Goal: Contribute content

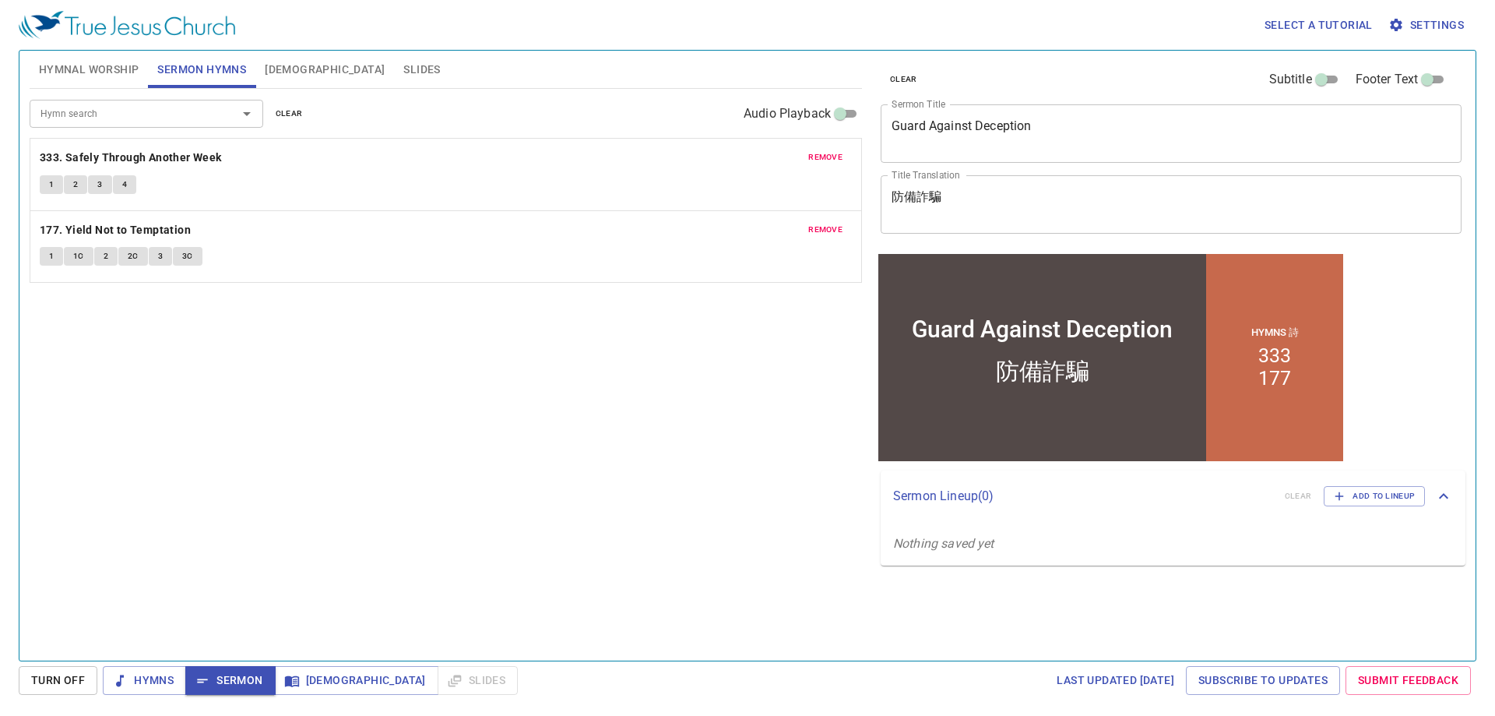
click at [68, 76] on span "Hymnal Worship" at bounding box center [89, 69] width 100 height 19
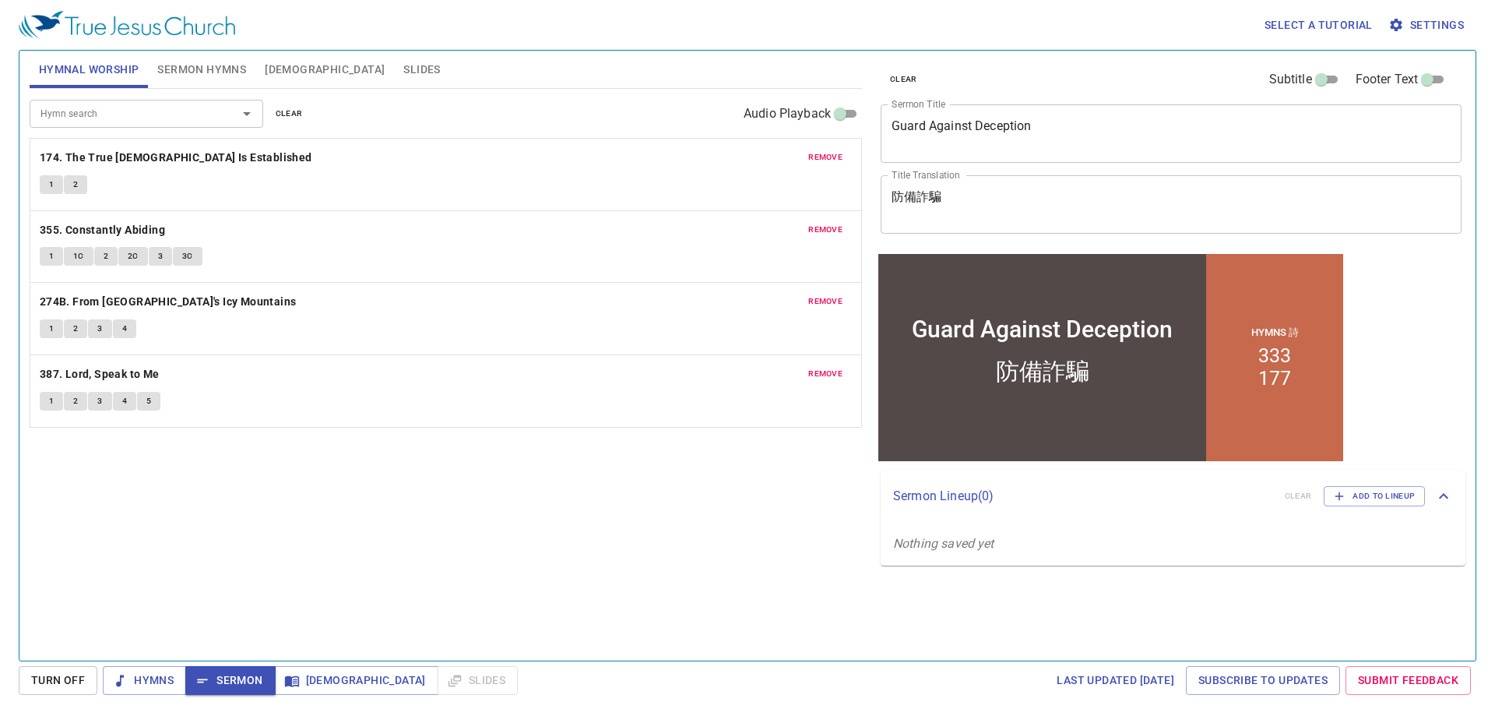
click at [280, 116] on span "clear" at bounding box center [289, 114] width 27 height 14
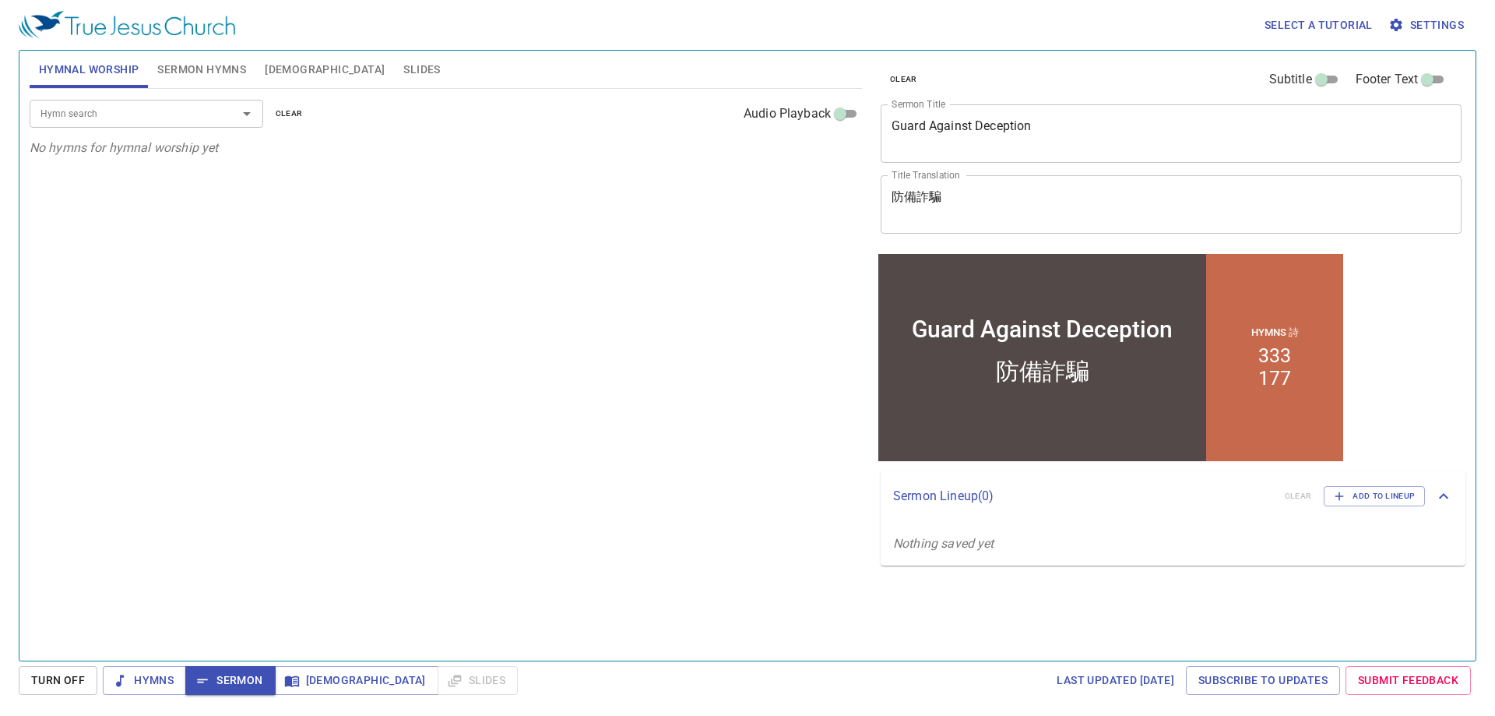
click at [191, 73] on span "Sermon Hymns" at bounding box center [201, 69] width 89 height 19
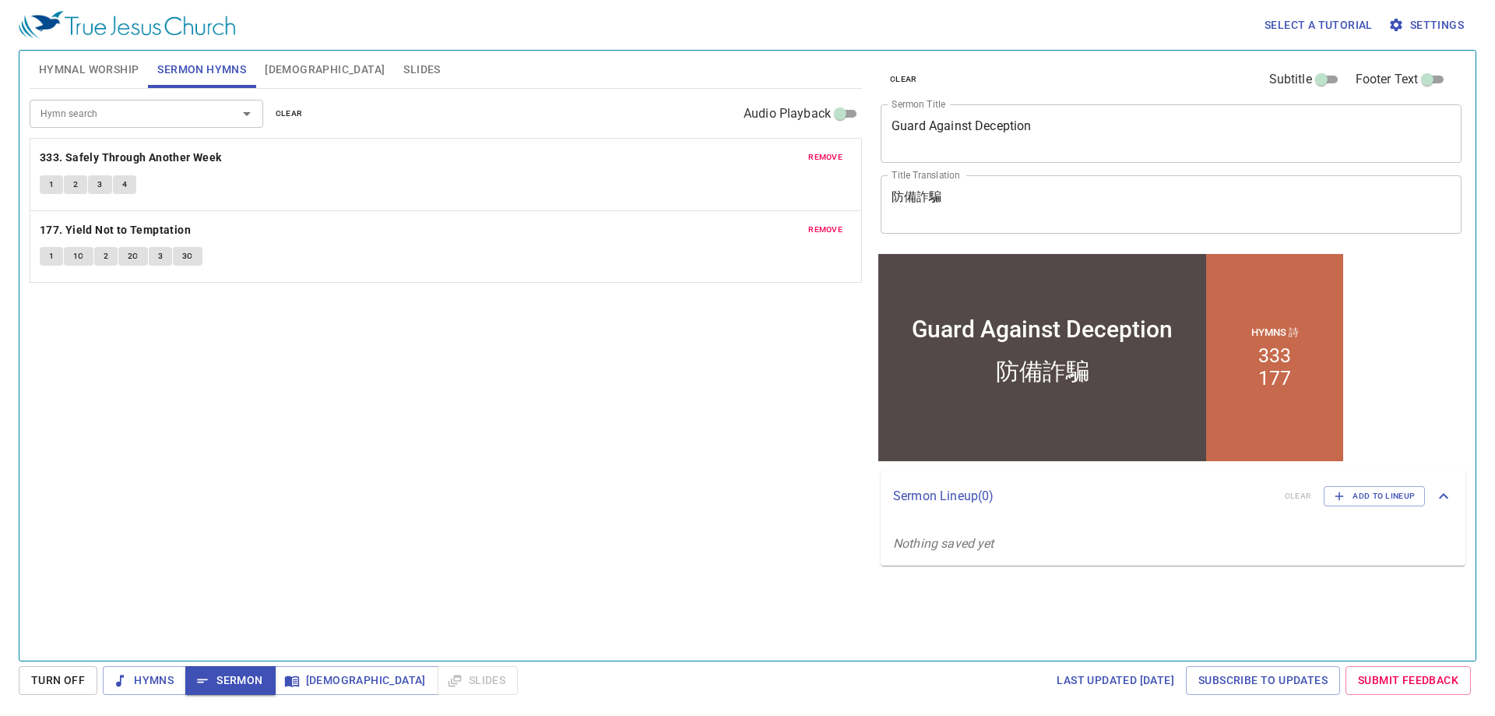
click at [280, 111] on span "clear" at bounding box center [289, 114] width 27 height 14
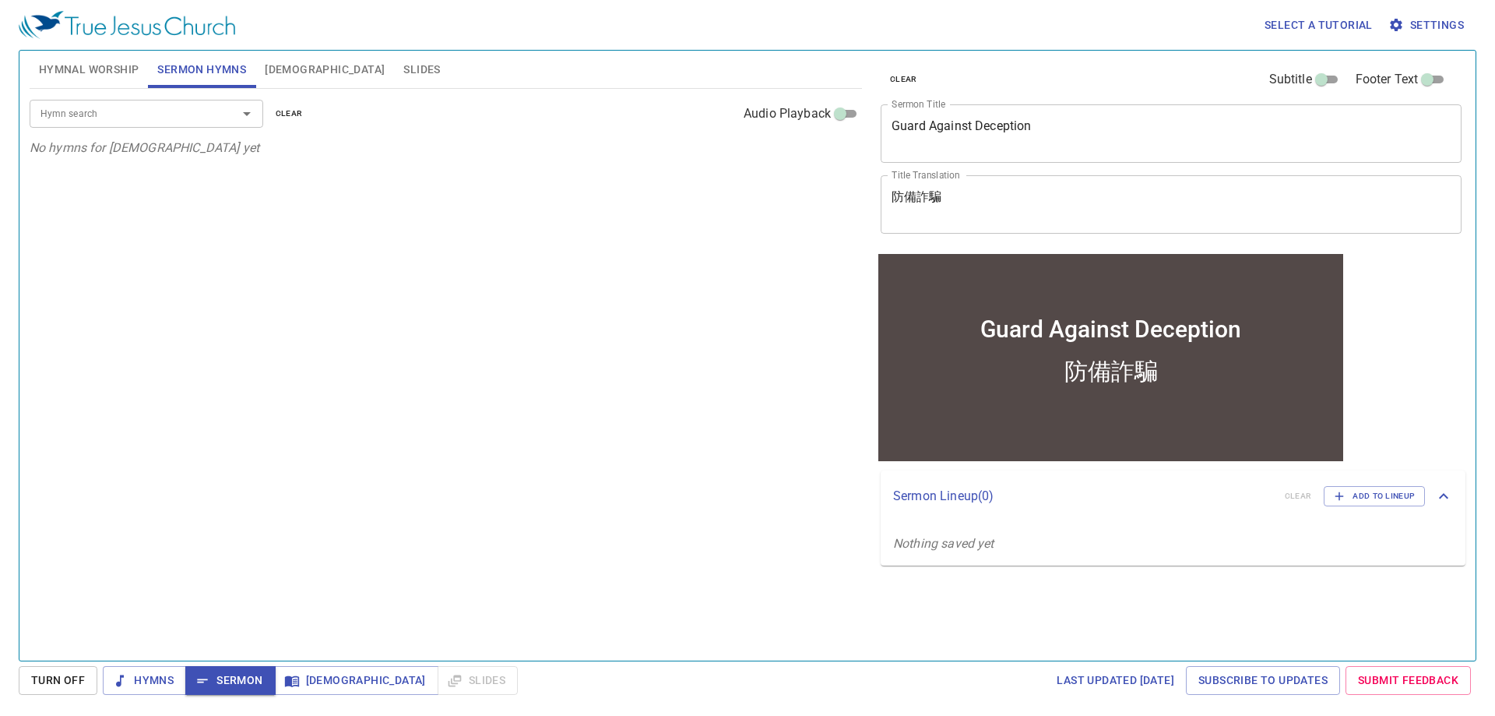
click at [187, 107] on input "Hymn search" at bounding box center [123, 113] width 178 height 18
click at [100, 63] on span "Hymnal Worship" at bounding box center [89, 69] width 100 height 19
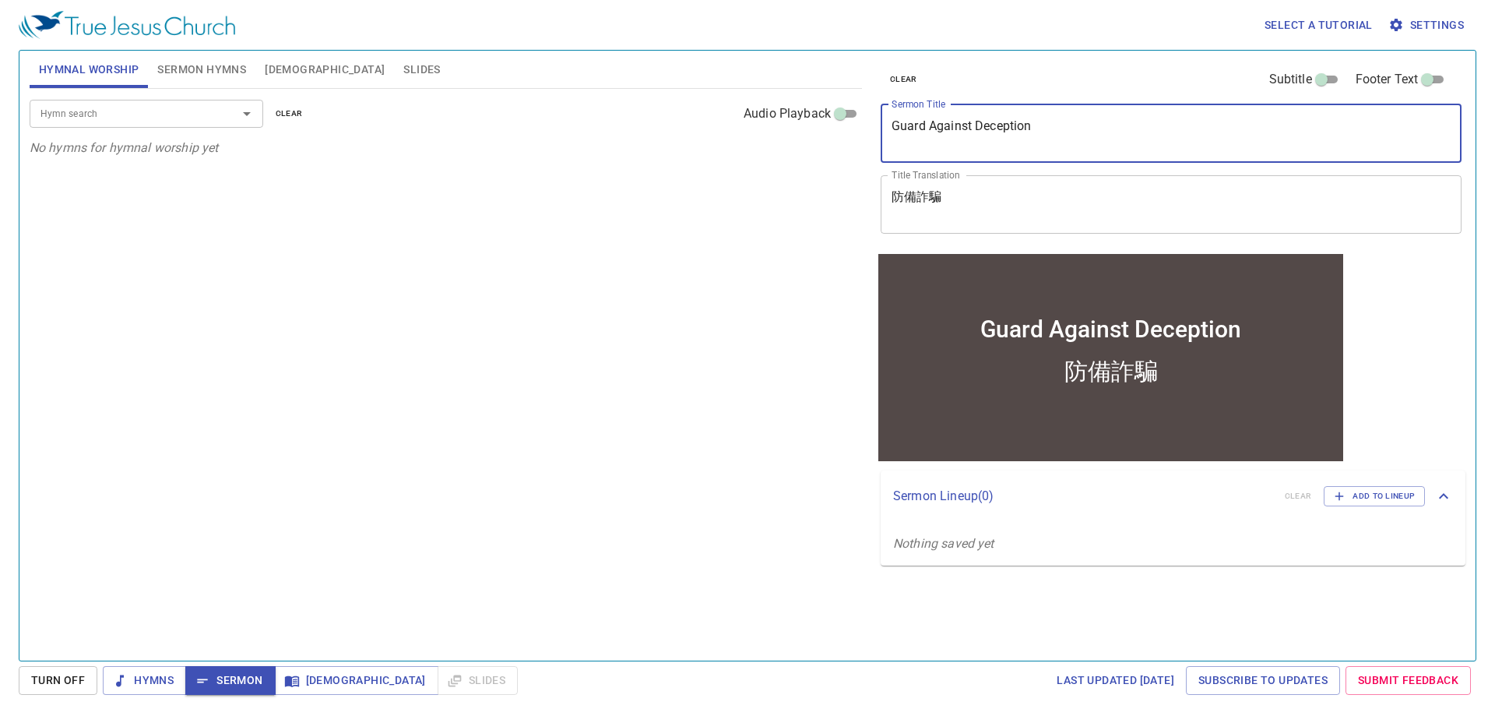
drag, startPoint x: 1064, startPoint y: 137, endPoint x: 870, endPoint y: 131, distance: 194.0
click at [870, 131] on div "clear Subtitle Footer Text Sermon Title Guard Against Deception x Sermon Title …" at bounding box center [1170, 349] width 604 height 610
click at [184, 72] on span "Sermon Hymns" at bounding box center [201, 69] width 89 height 19
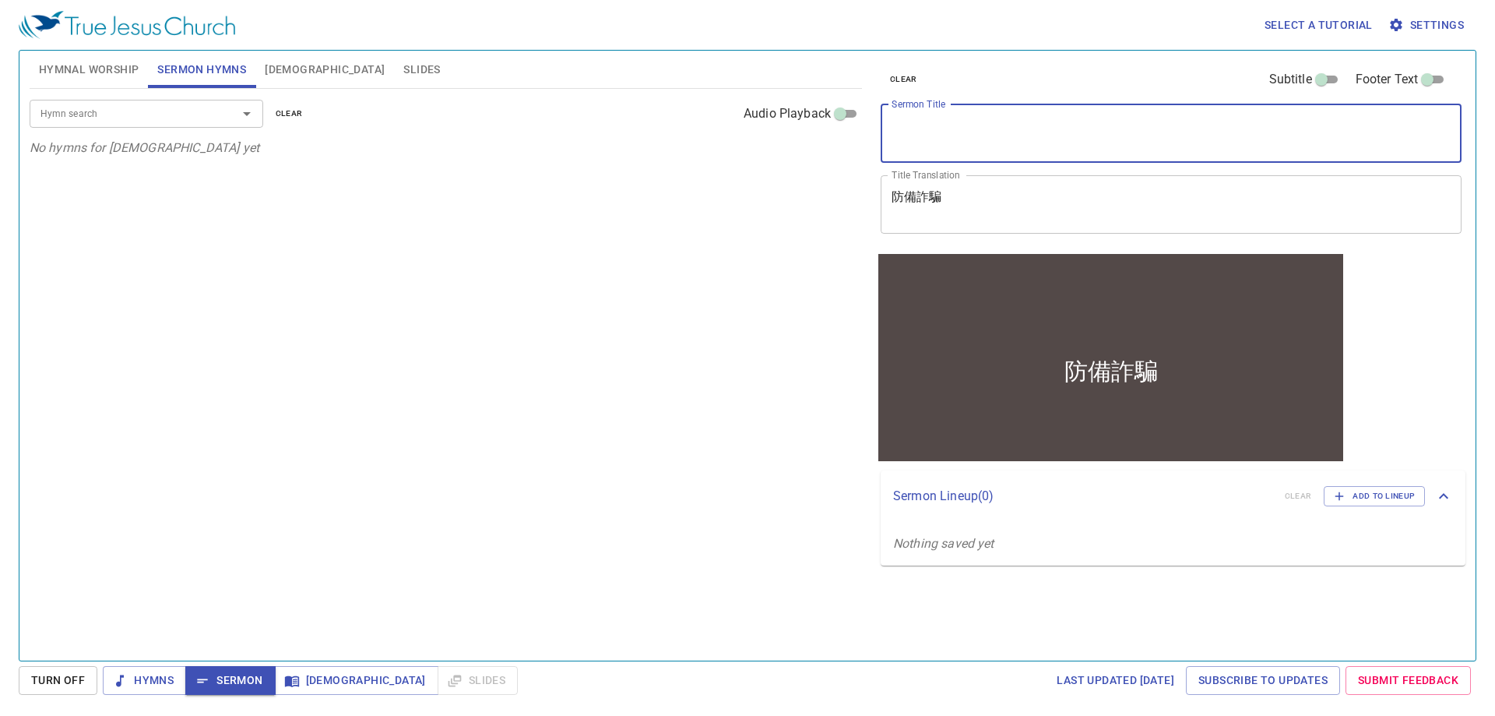
drag, startPoint x: 966, startPoint y: 199, endPoint x: 829, endPoint y: 210, distance: 137.5
click at [860, 217] on div "Hymnal Worship Sermon Hymns Bible Slides Hymn search Hymn search clear Audio Pl…" at bounding box center [747, 349] width 1449 height 610
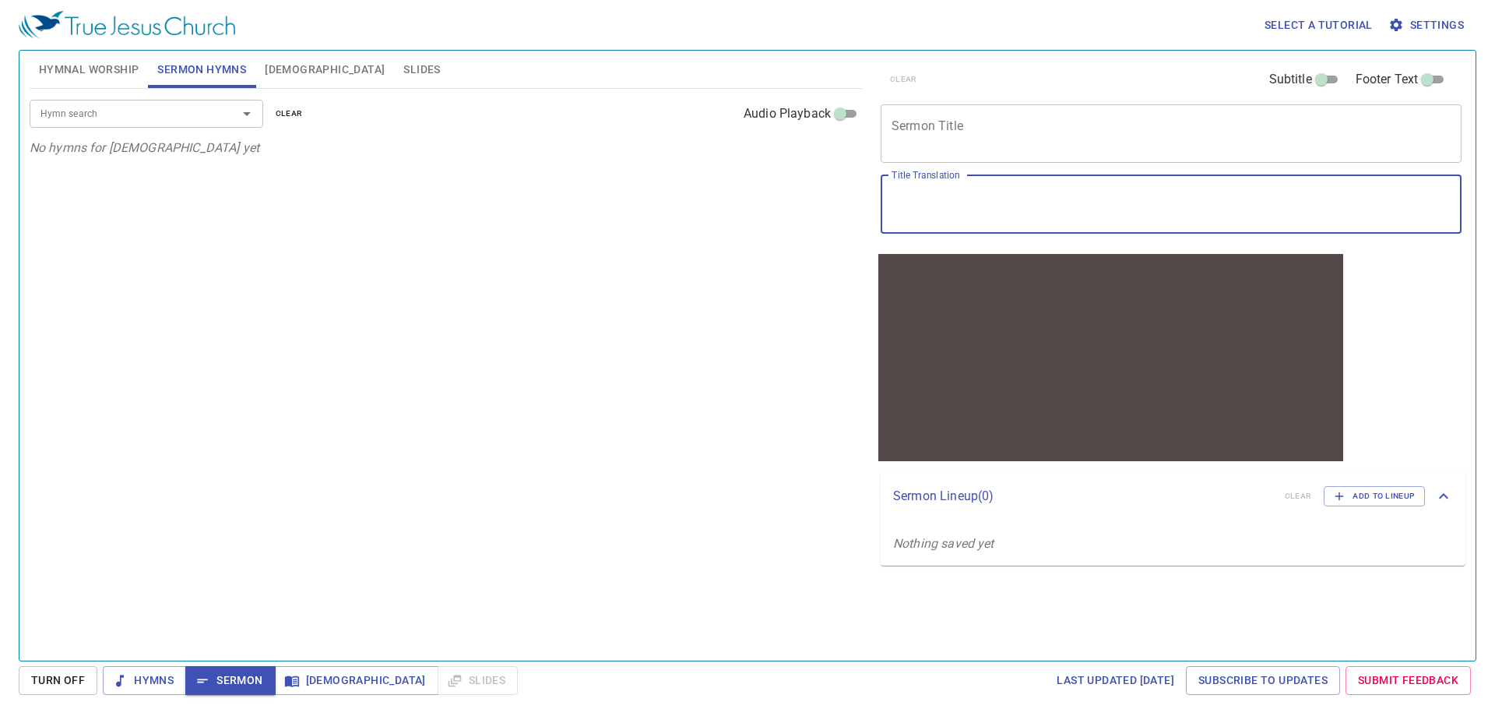
click at [967, 139] on textarea "Sermon Title" at bounding box center [1171, 133] width 559 height 30
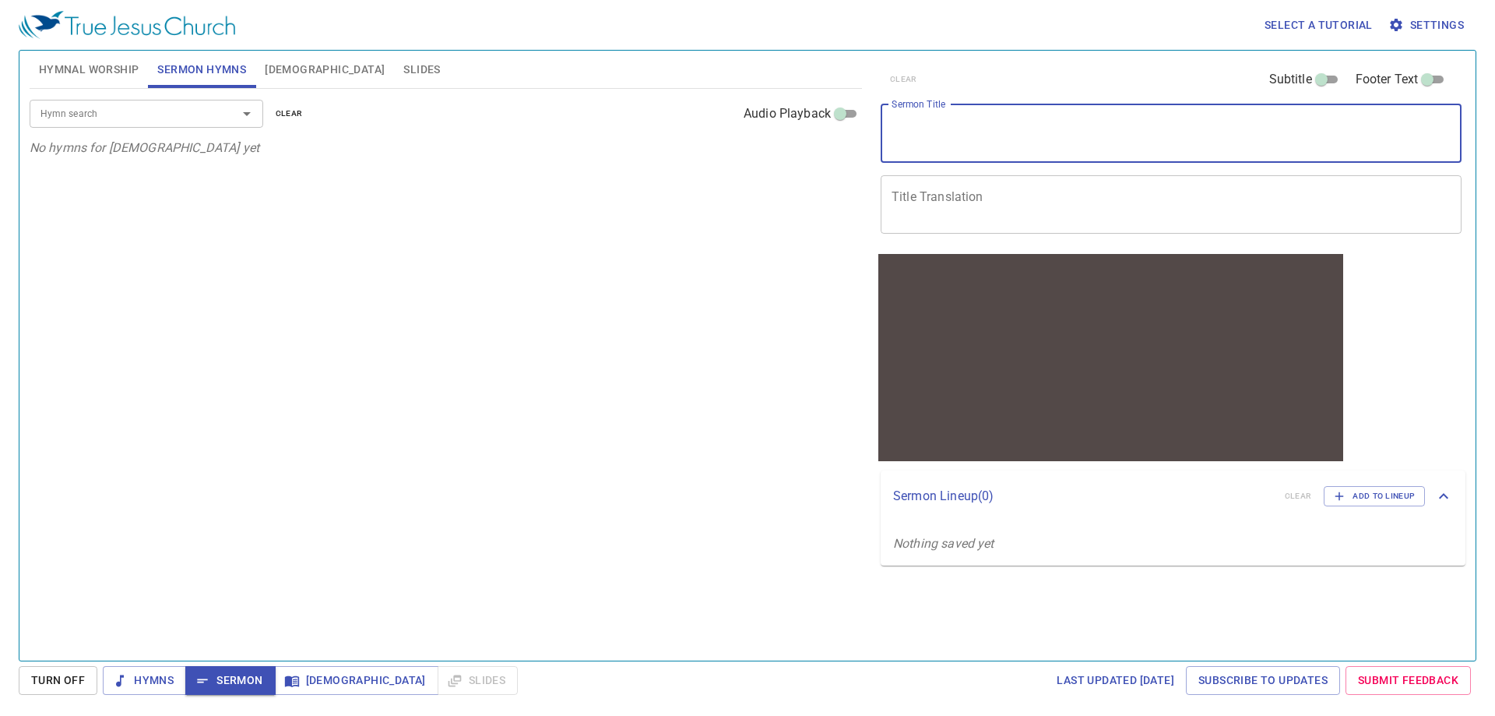
paste textarea "Guard Against Deception 防備詐騙"
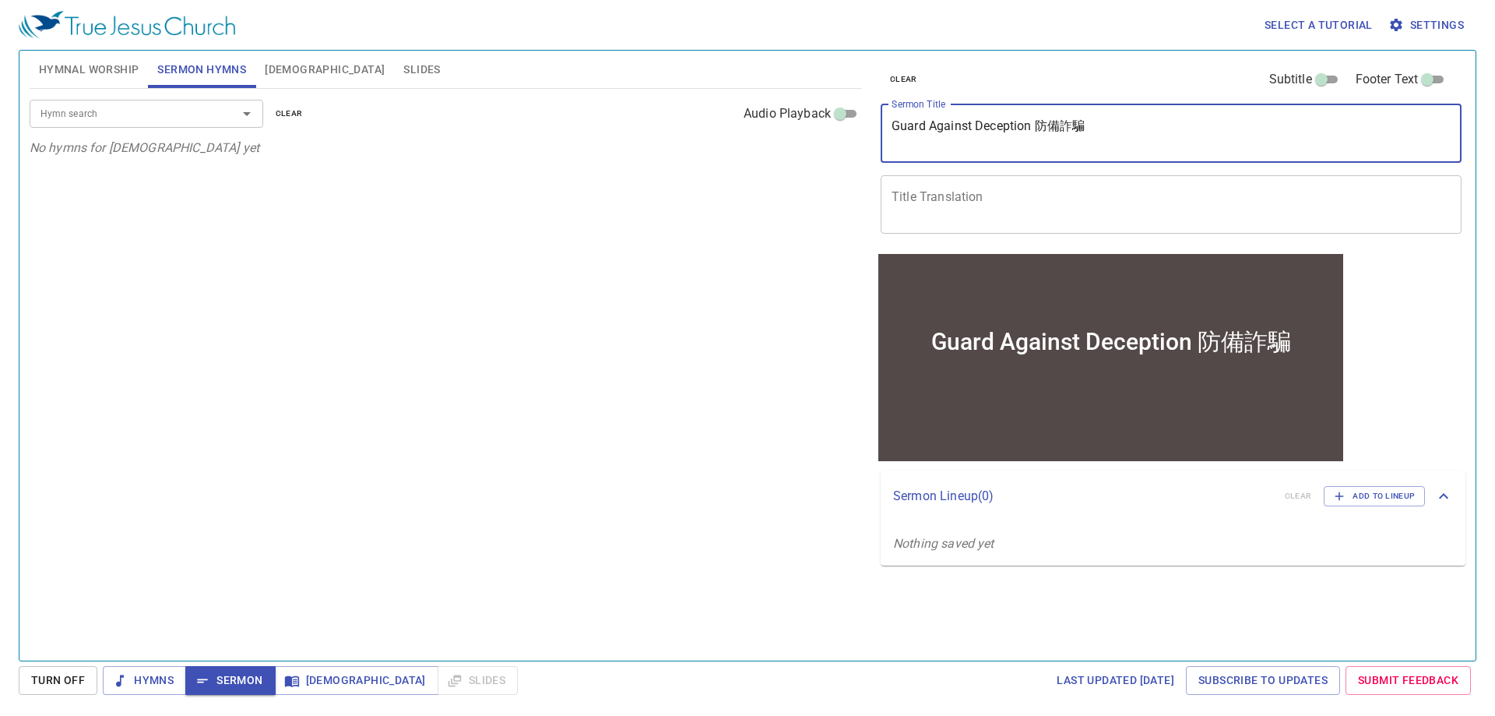
drag, startPoint x: 1094, startPoint y: 125, endPoint x: 1036, endPoint y: 122, distance: 58.5
click at [1036, 122] on textarea "Guard Against Deception 防備詐騙" at bounding box center [1171, 133] width 559 height 30
type textarea "Guard Against Deception"
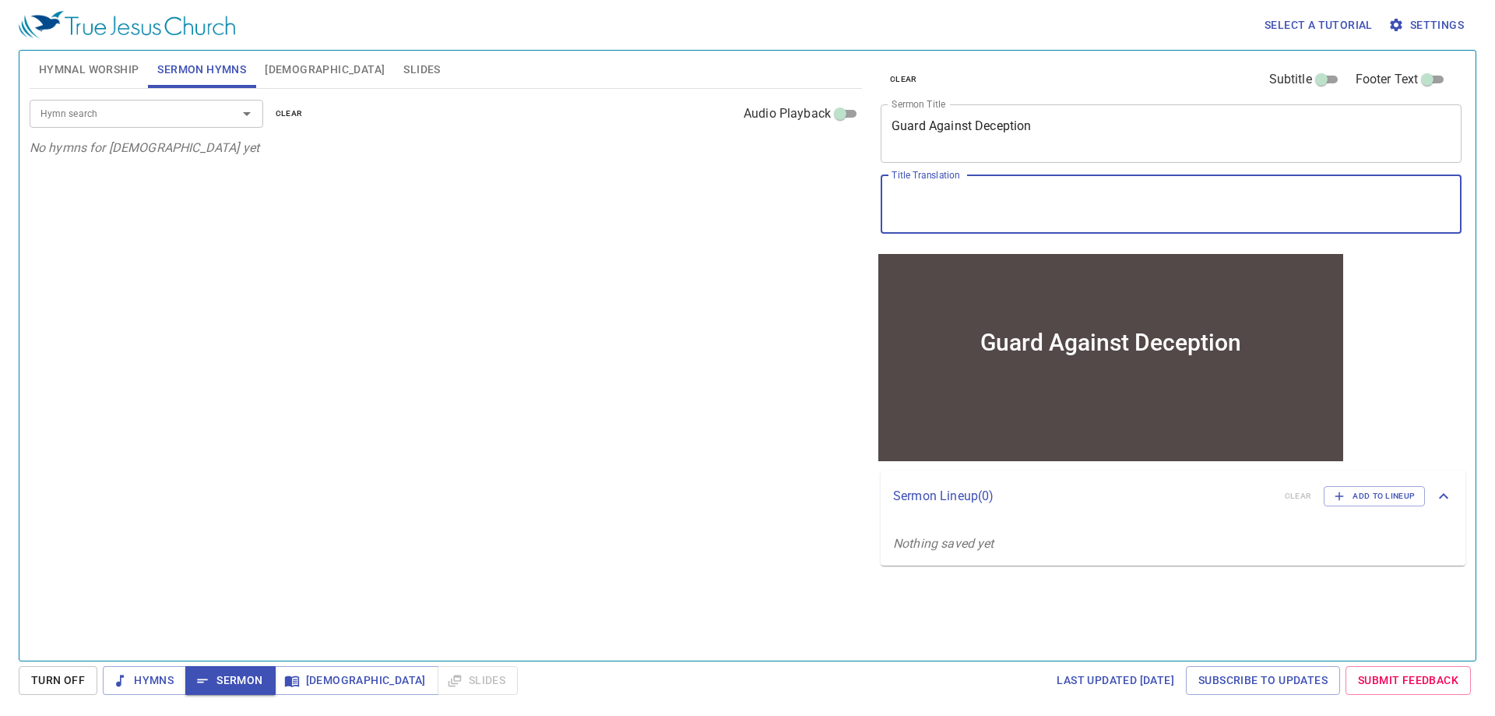
click at [1005, 198] on textarea "Title Translation" at bounding box center [1171, 204] width 559 height 30
paste textarea "防備詐騙"
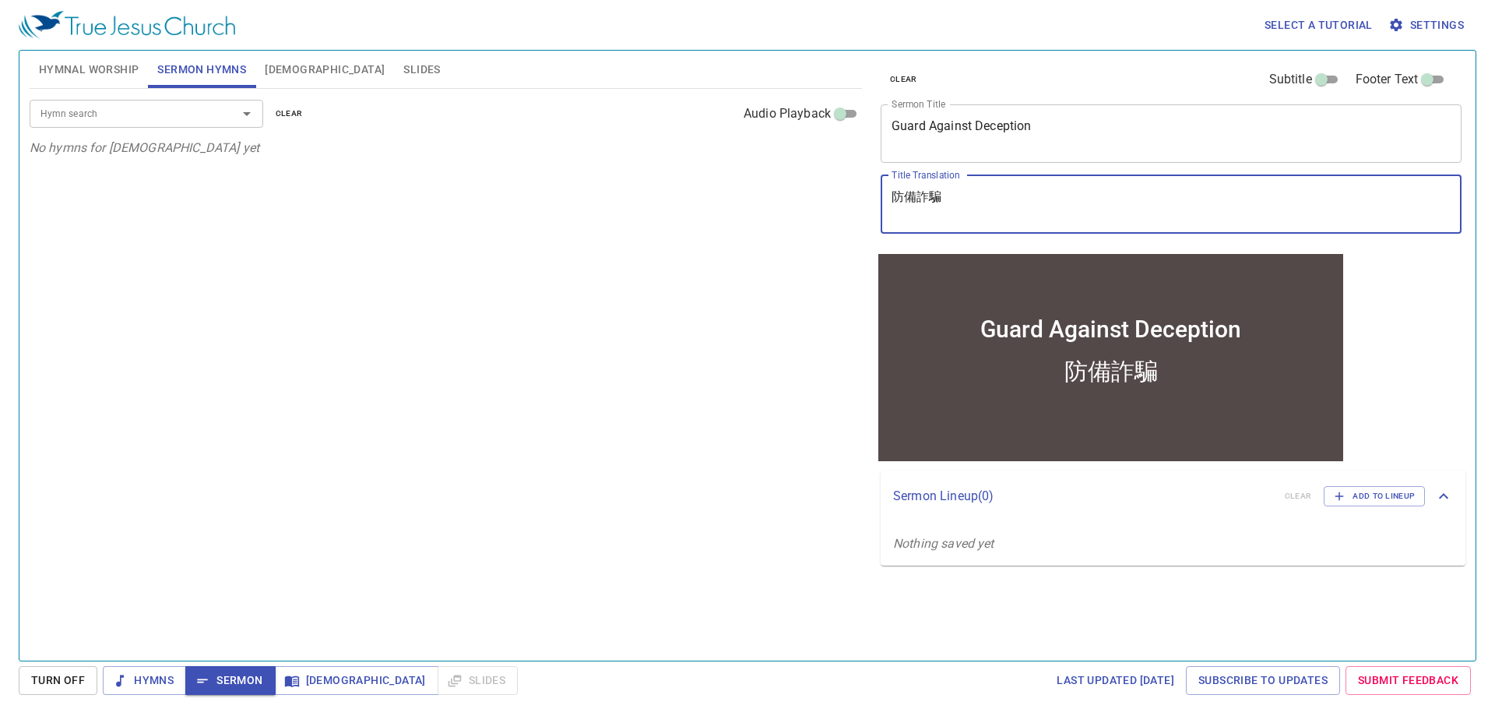
click at [1005, 198] on textarea "防備詐騙" at bounding box center [1171, 204] width 559 height 30
type textarea "防備詐騙 (2)"
click at [1054, 143] on textarea "Guard Against Deception" at bounding box center [1171, 133] width 559 height 30
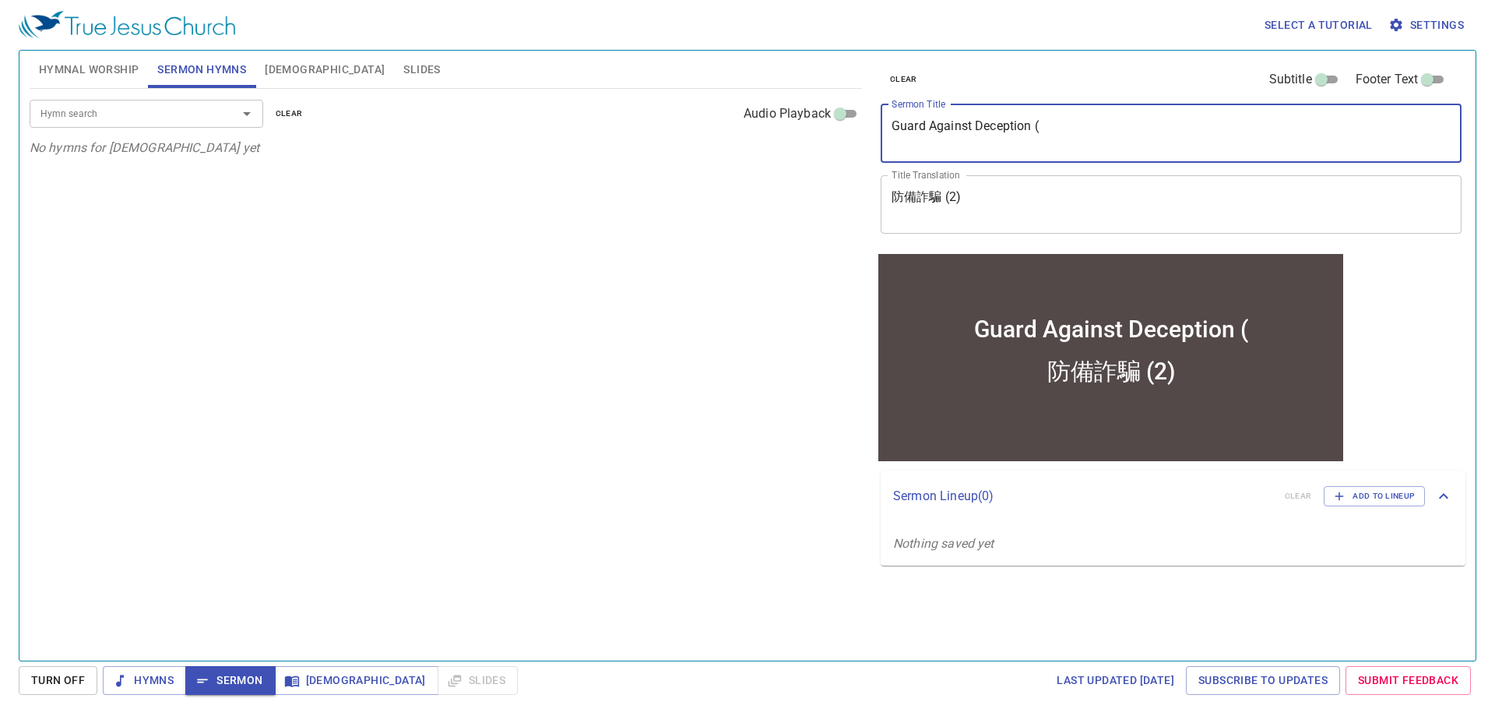
type textarea "Guard Against Deception ("
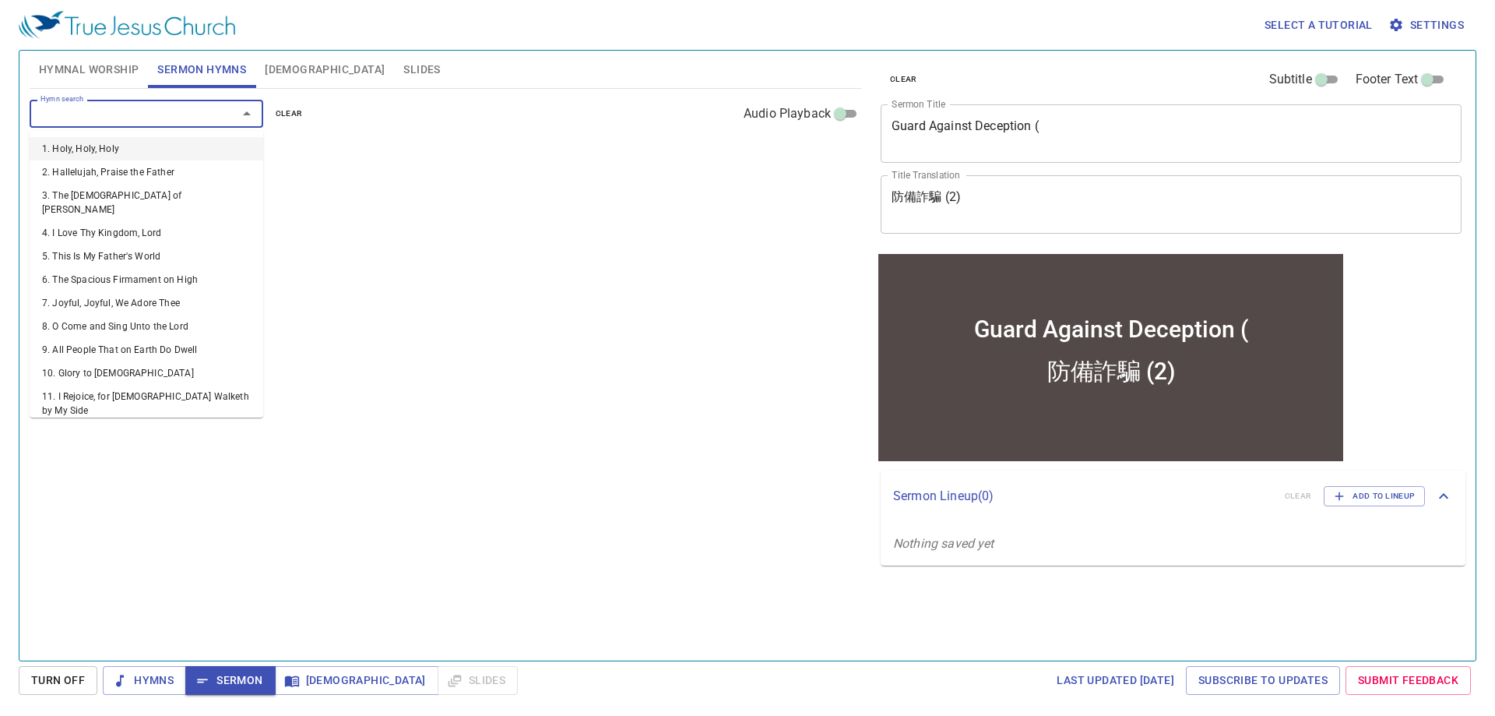
click at [209, 117] on input "Hymn search" at bounding box center [123, 113] width 178 height 18
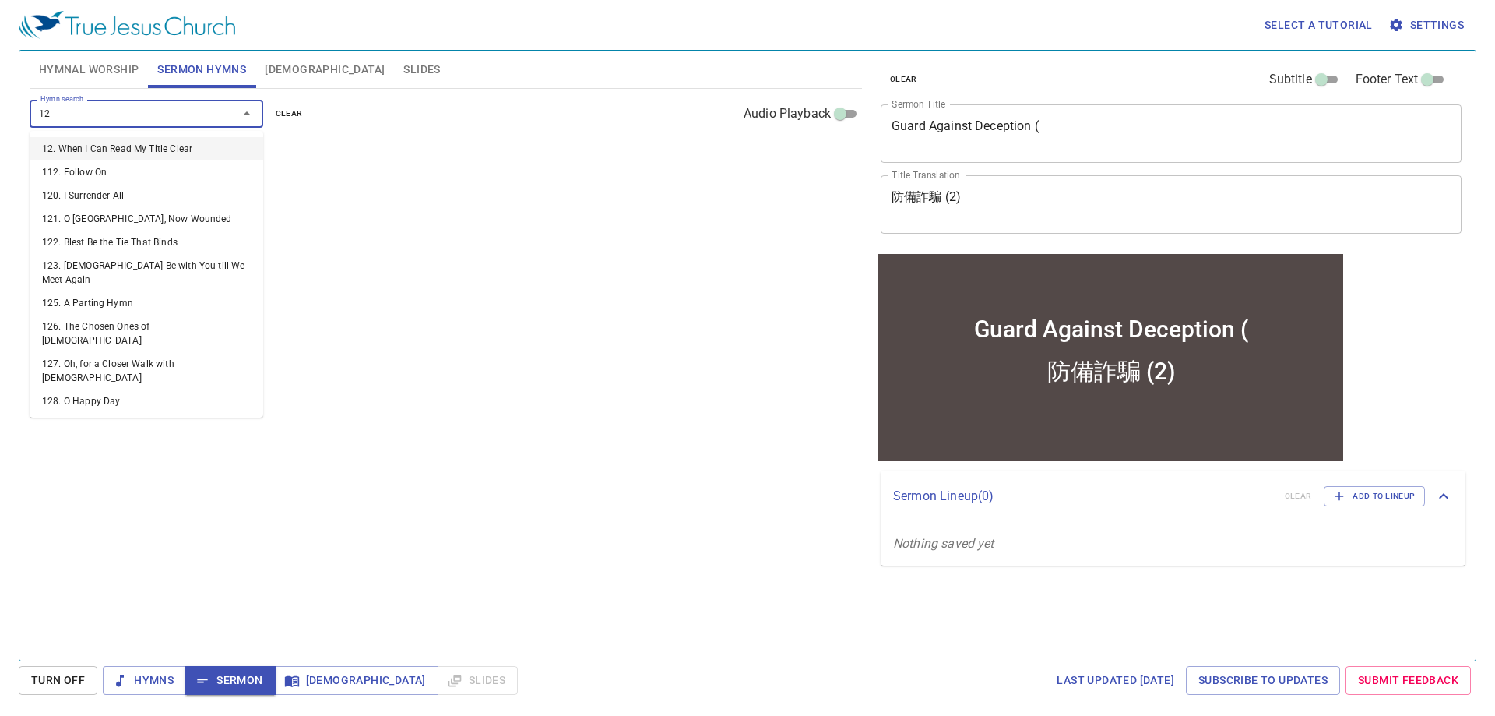
type input "128"
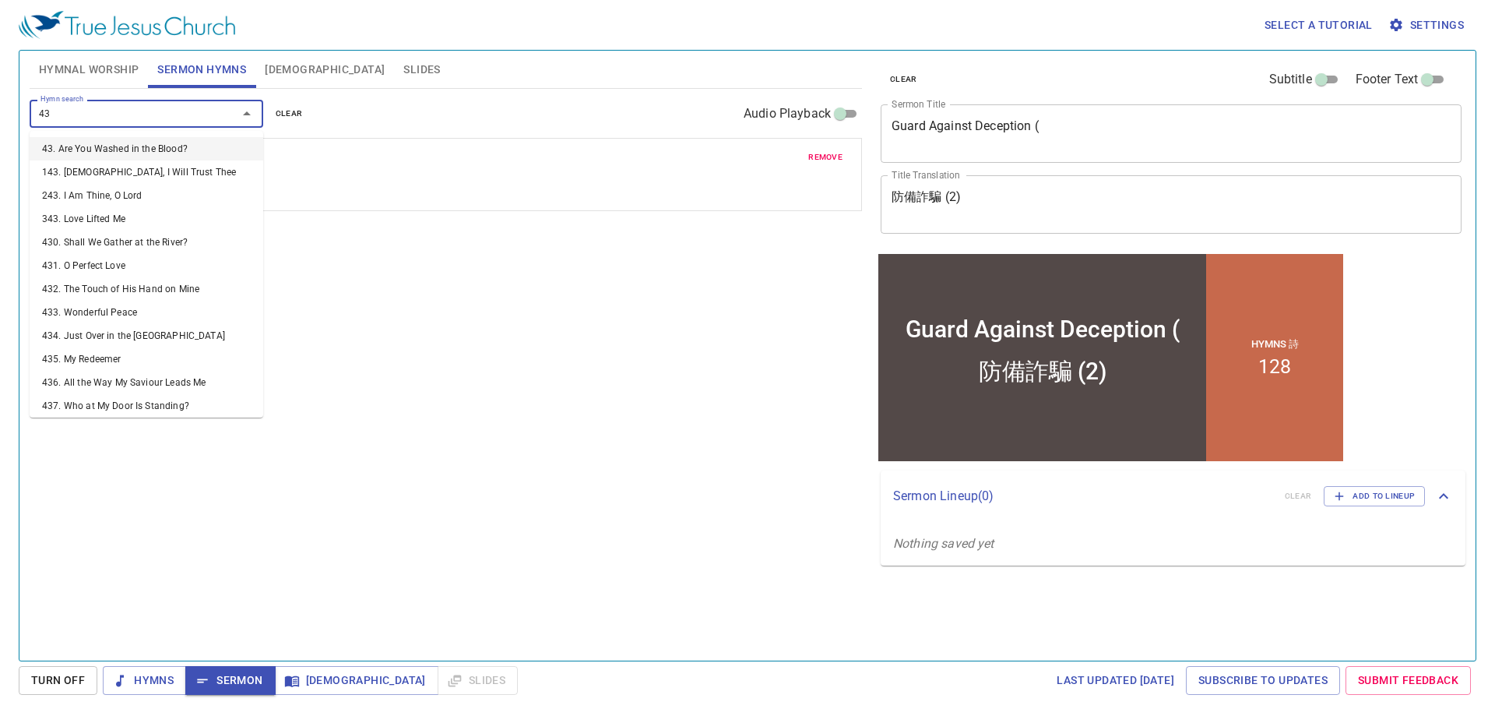
type input "437"
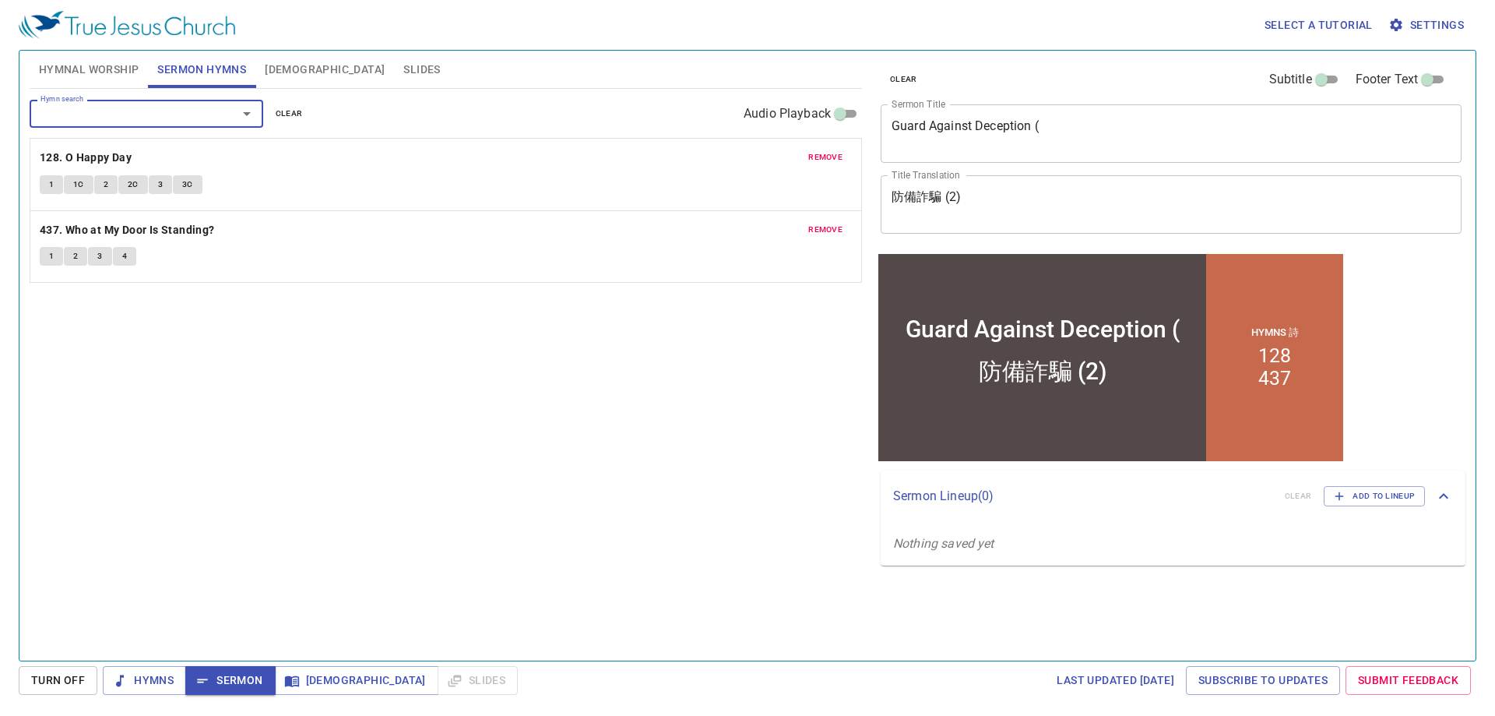
click at [1087, 131] on textarea "Guard Against Deception (" at bounding box center [1171, 133] width 559 height 30
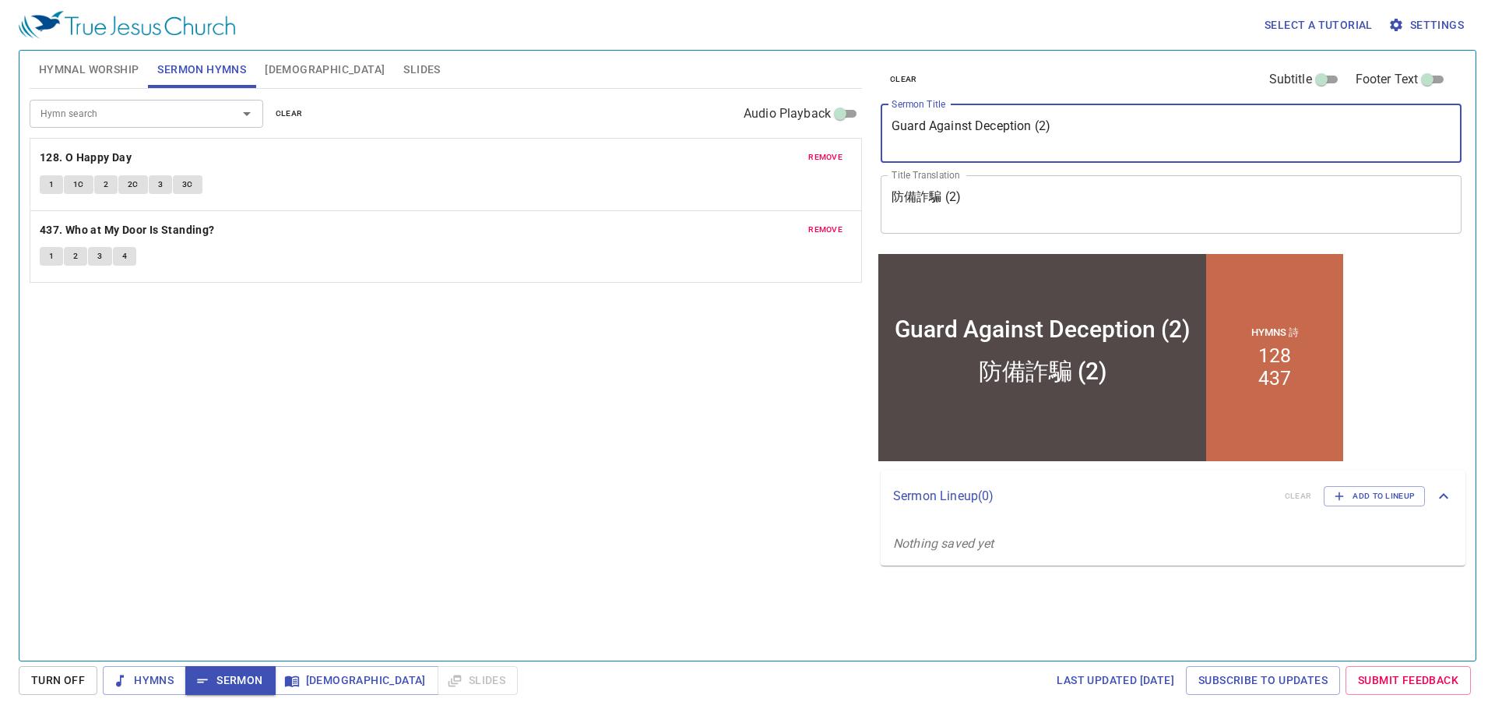
type textarea "Guard Against Deception (2)"
click at [104, 68] on span "Hymnal Worship" at bounding box center [89, 69] width 100 height 19
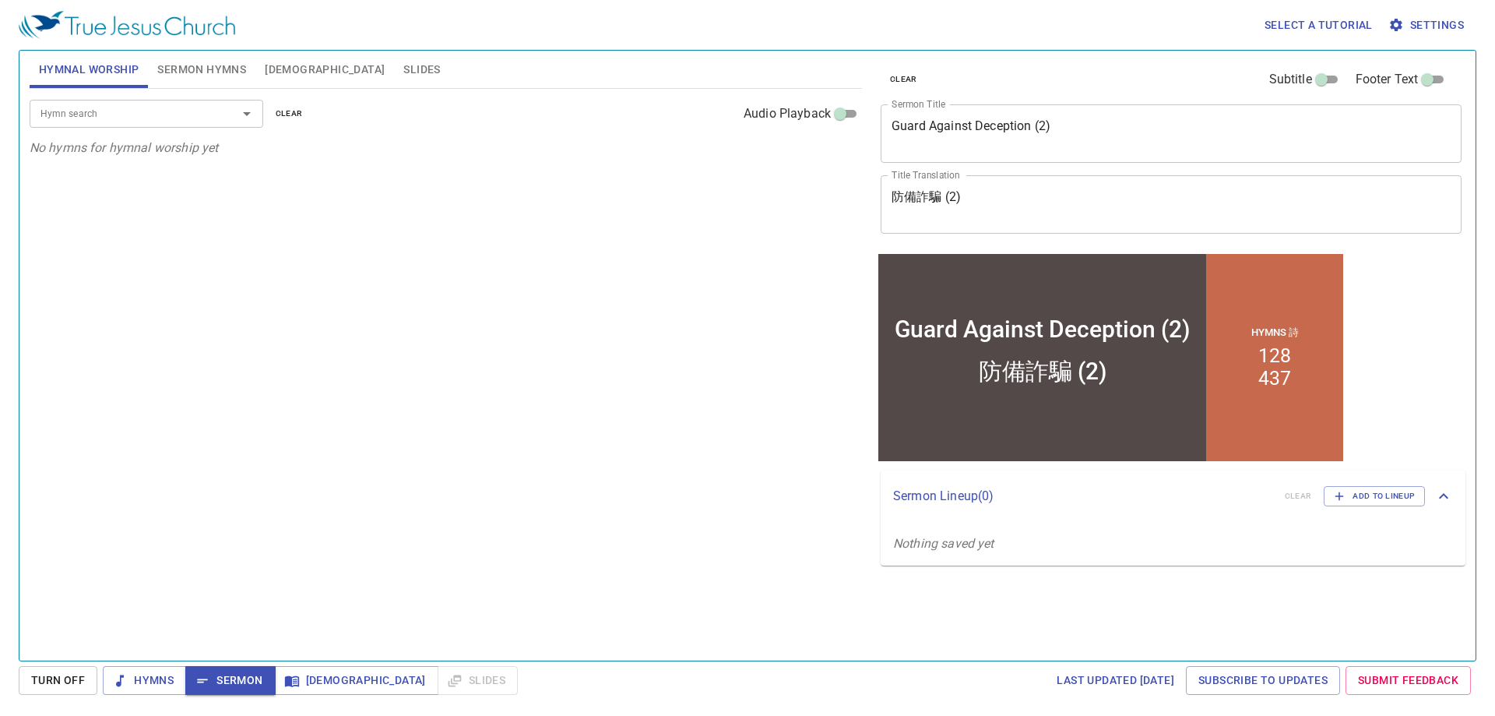
click at [178, 123] on div "Hymn search" at bounding box center [147, 113] width 234 height 27
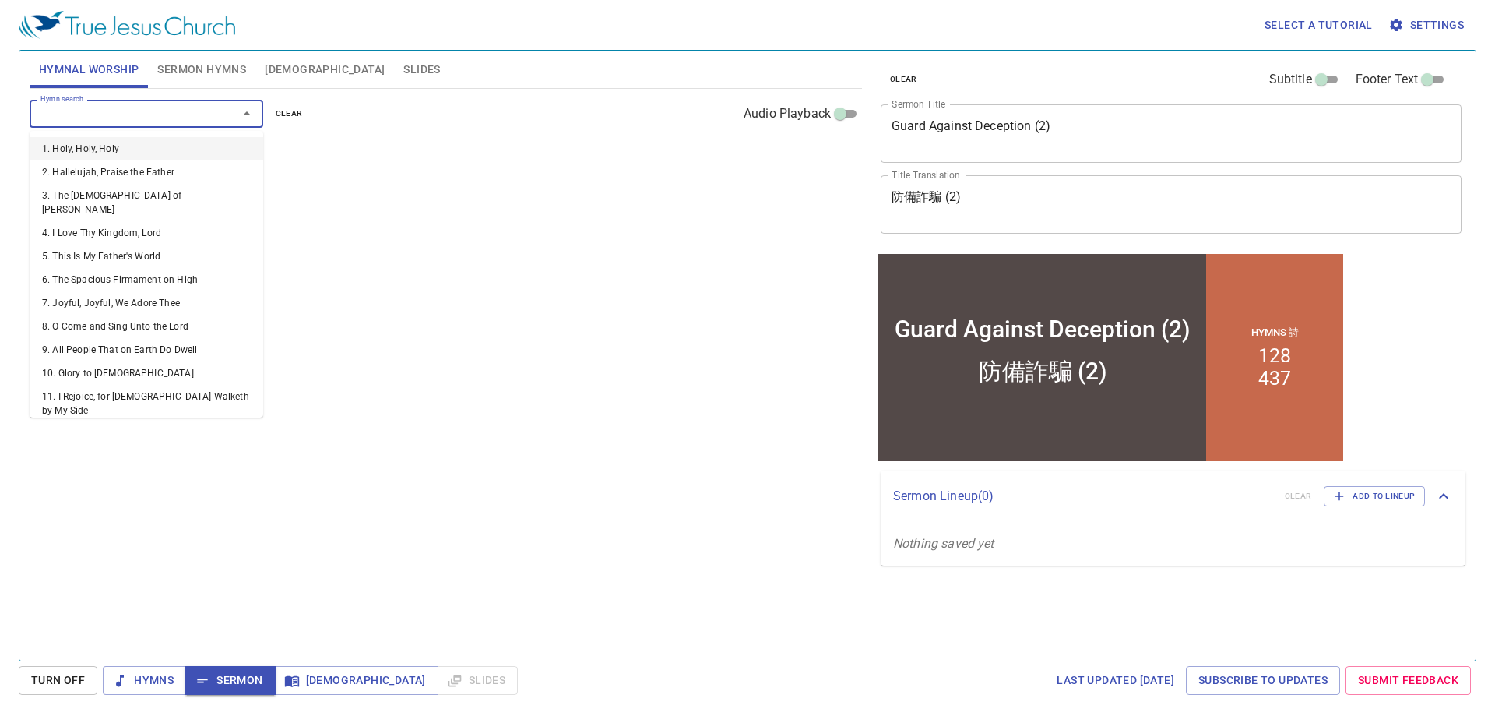
click at [150, 118] on input "Hymn search" at bounding box center [123, 113] width 178 height 18
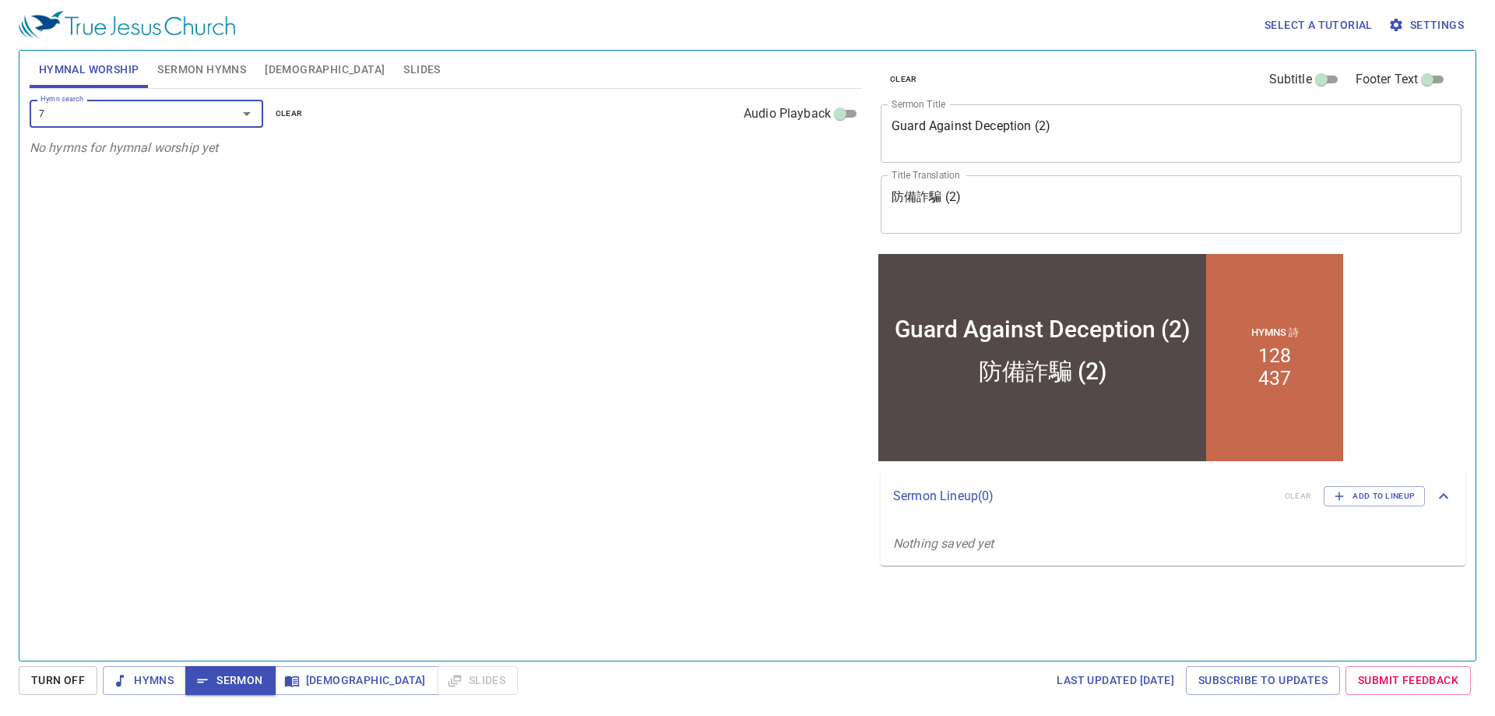
type input "70"
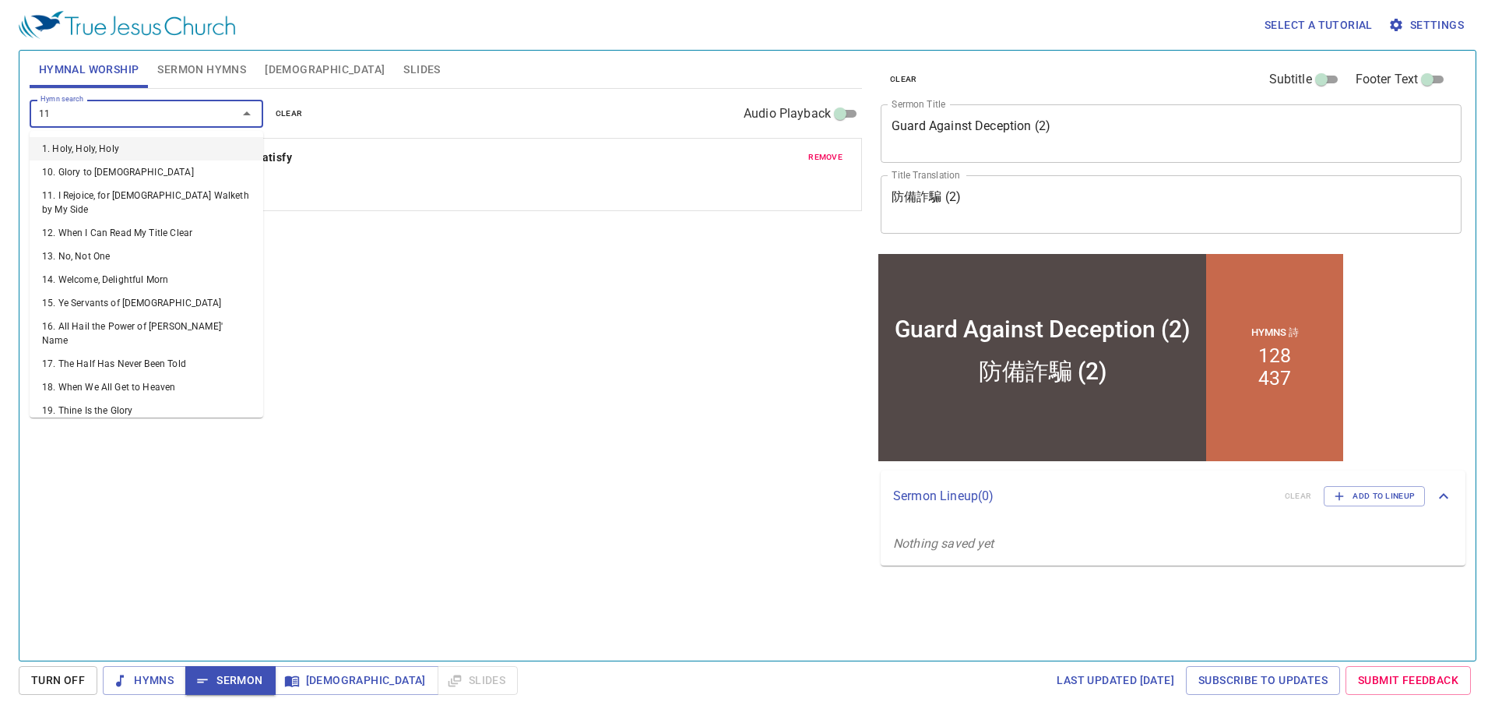
type input "112"
type input "358"
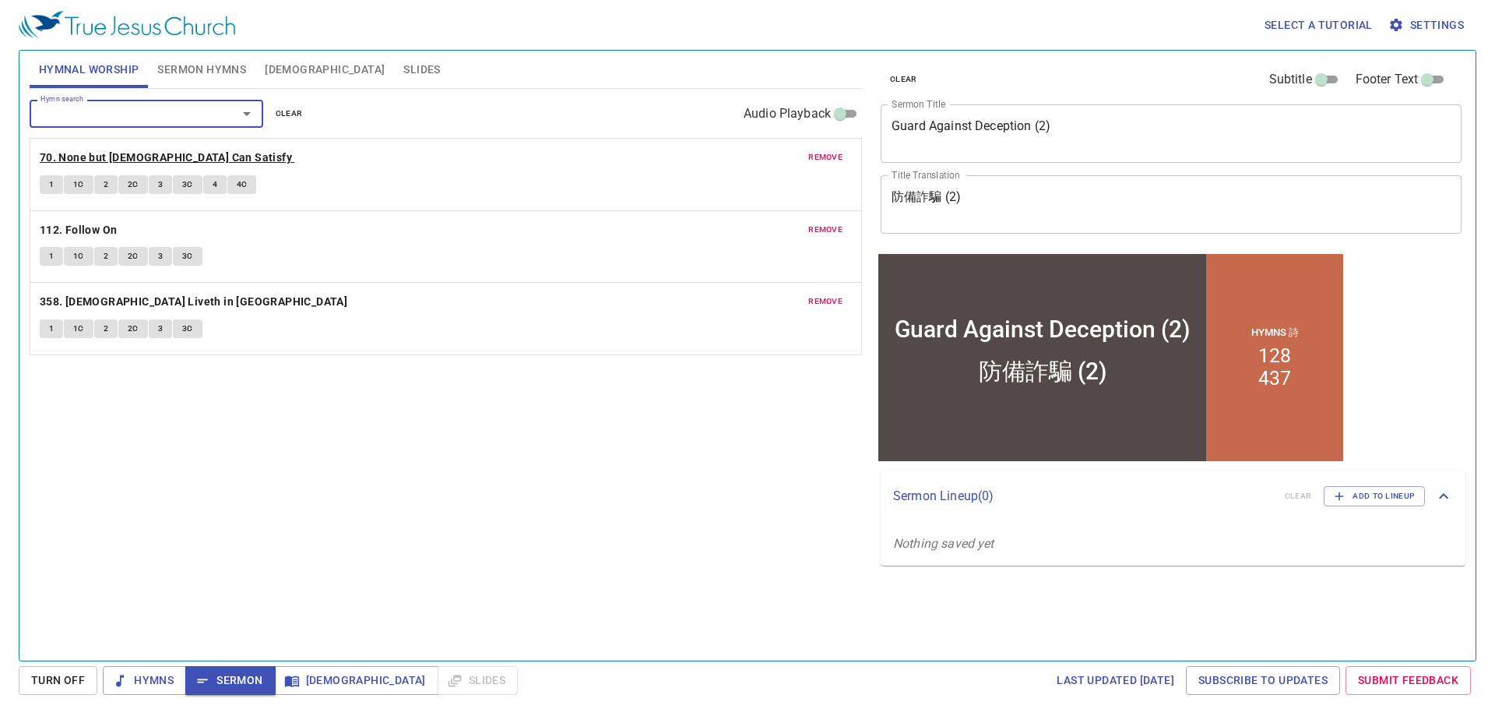
click at [111, 152] on b "70. None but [DEMOGRAPHIC_DATA] Can Satisfy" at bounding box center [166, 157] width 252 height 19
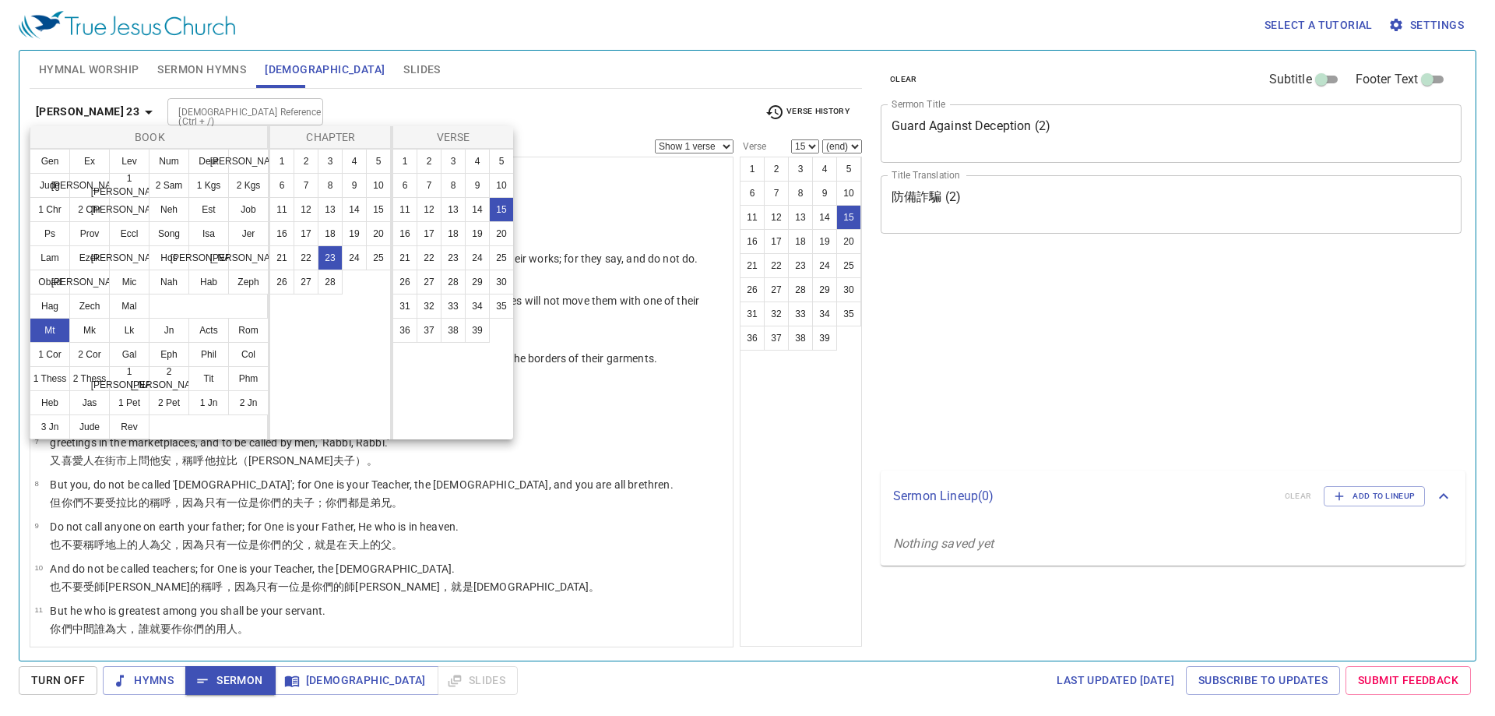
select select "15"
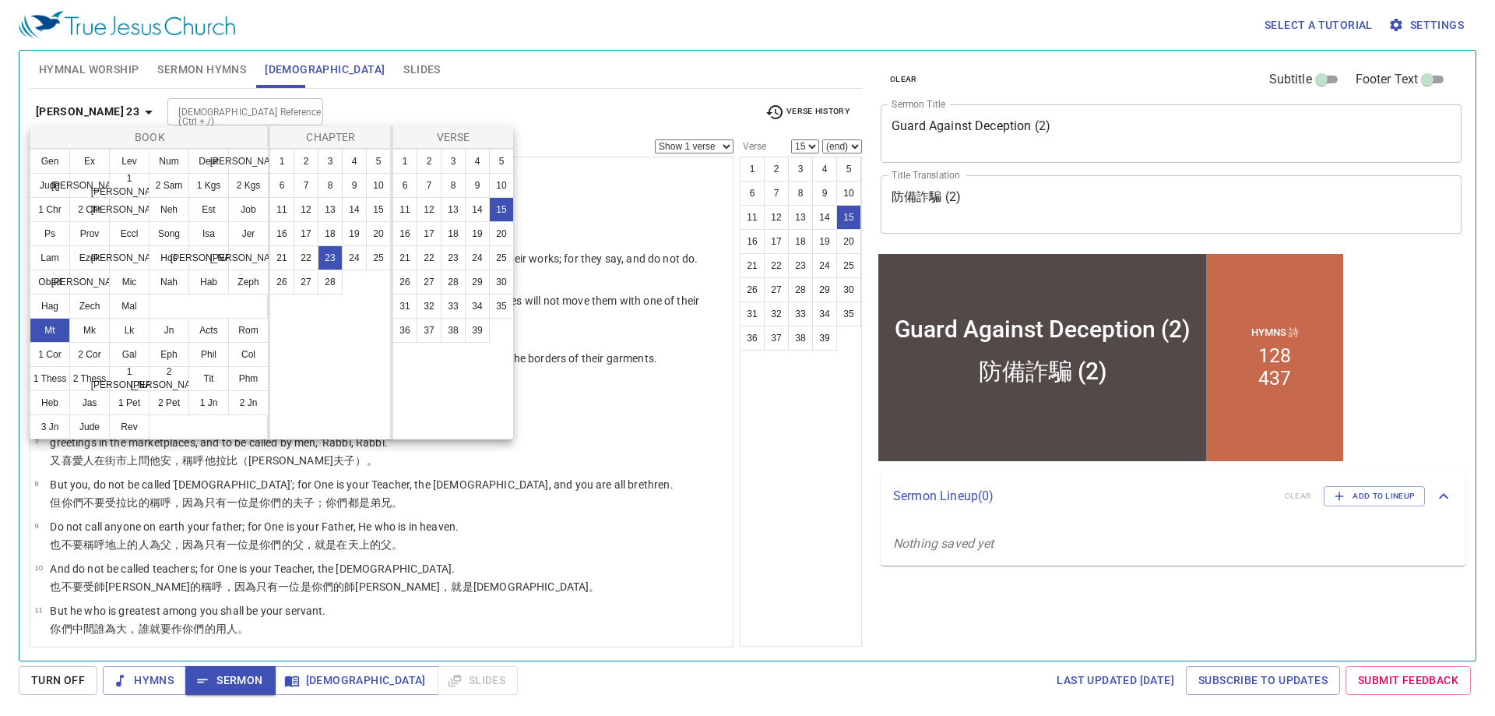
scroll to position [442, 0]
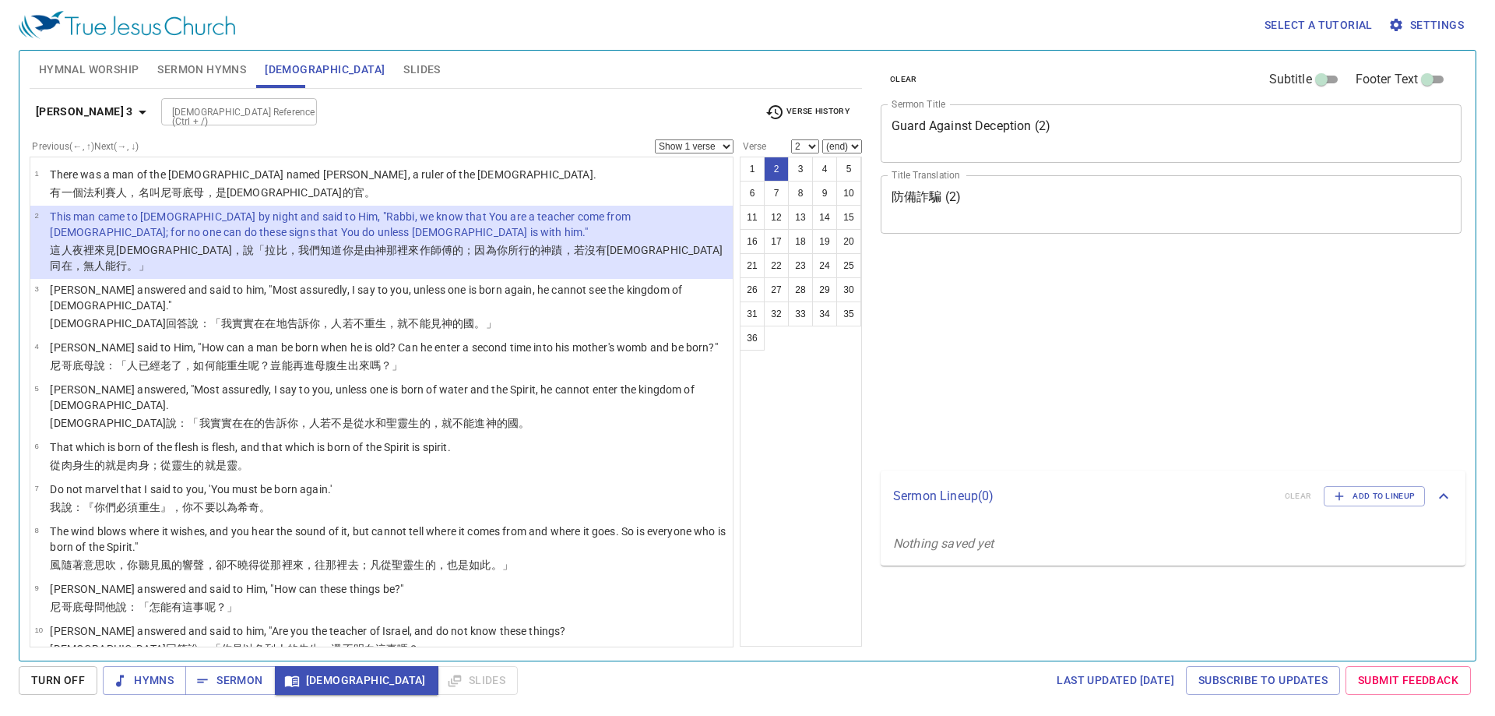
select select "2"
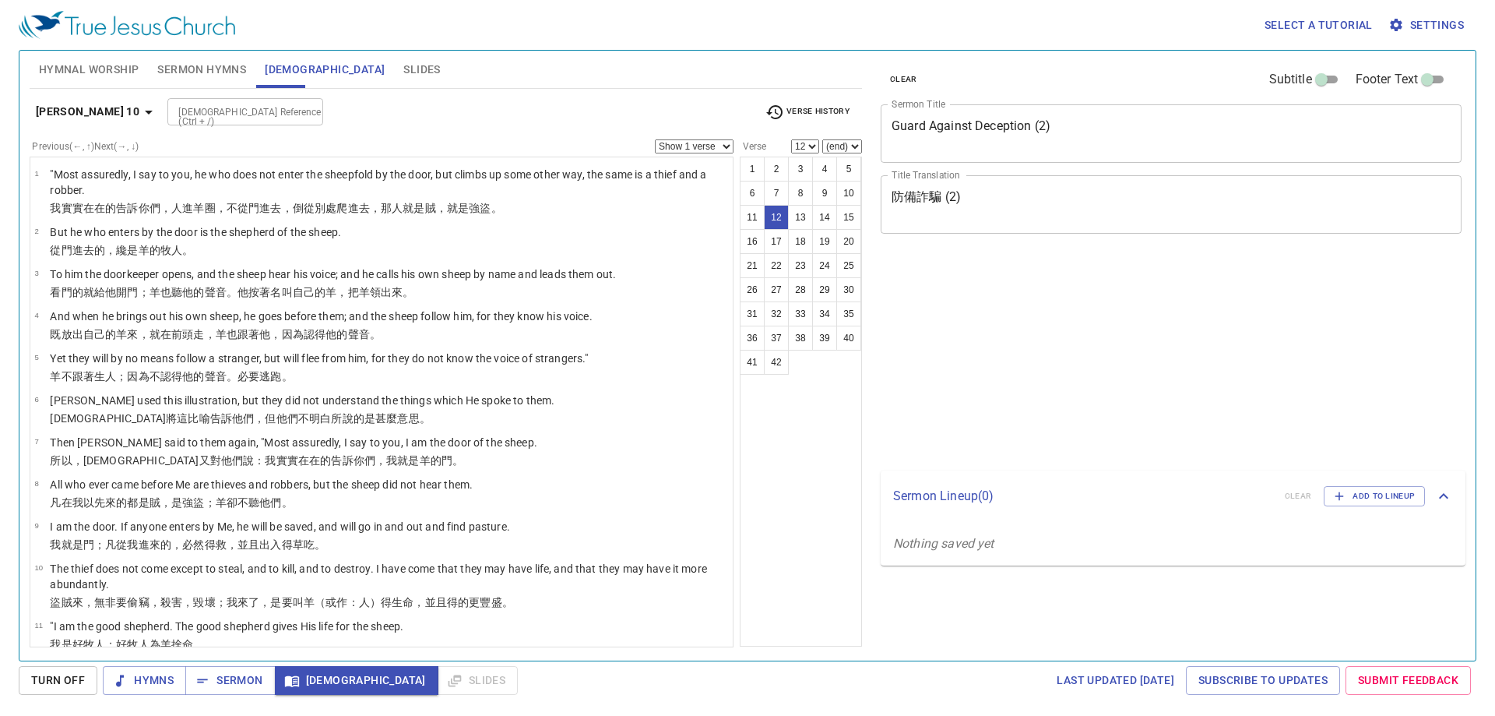
select select "12"
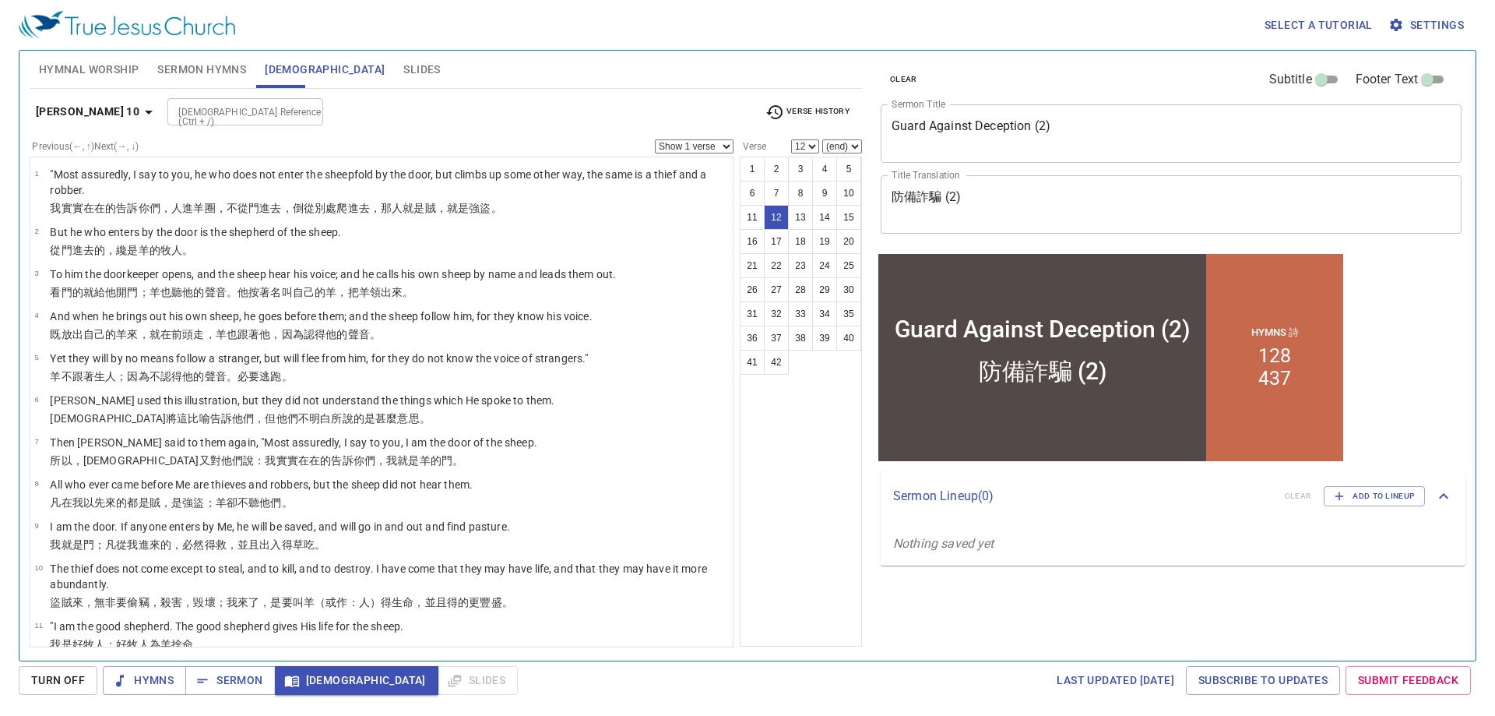
scroll to position [234, 0]
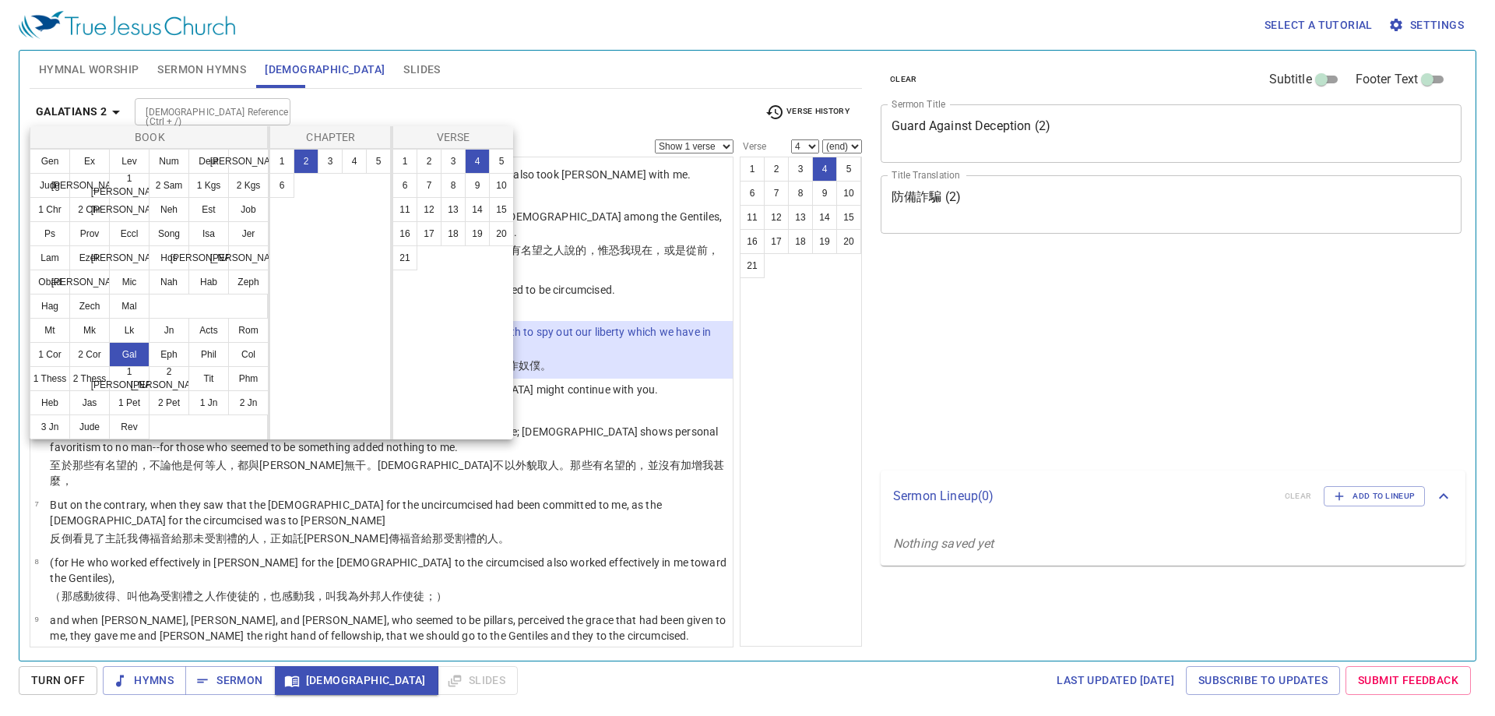
select select "4"
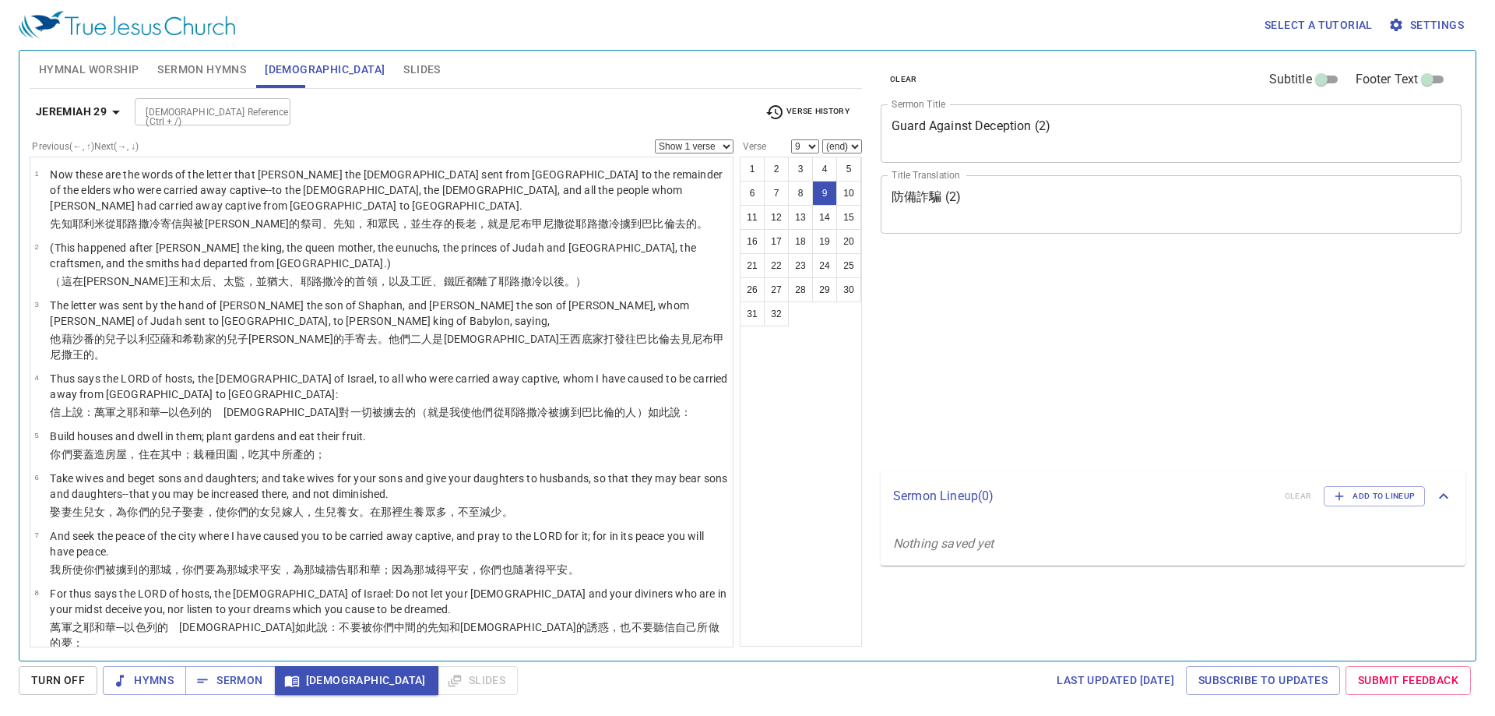
select select "9"
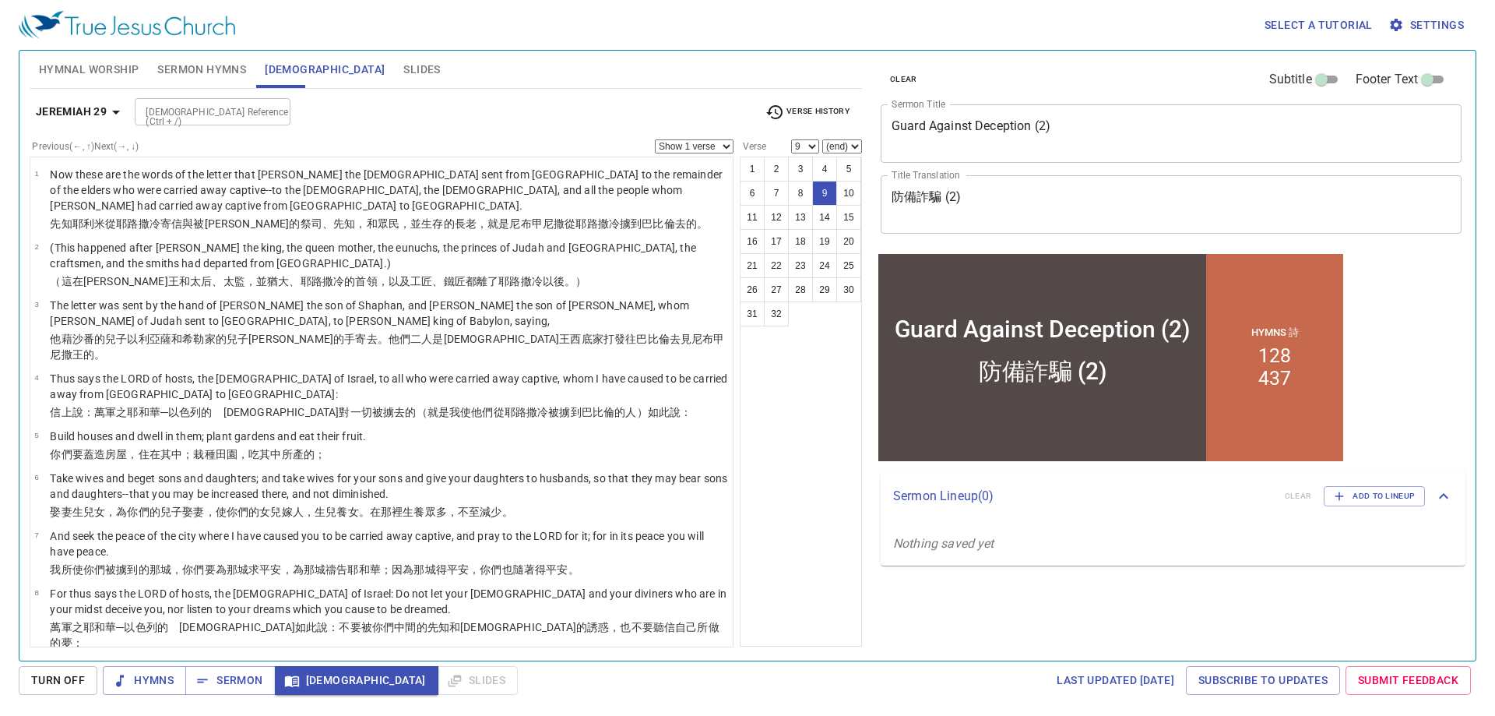
scroll to position [244, 0]
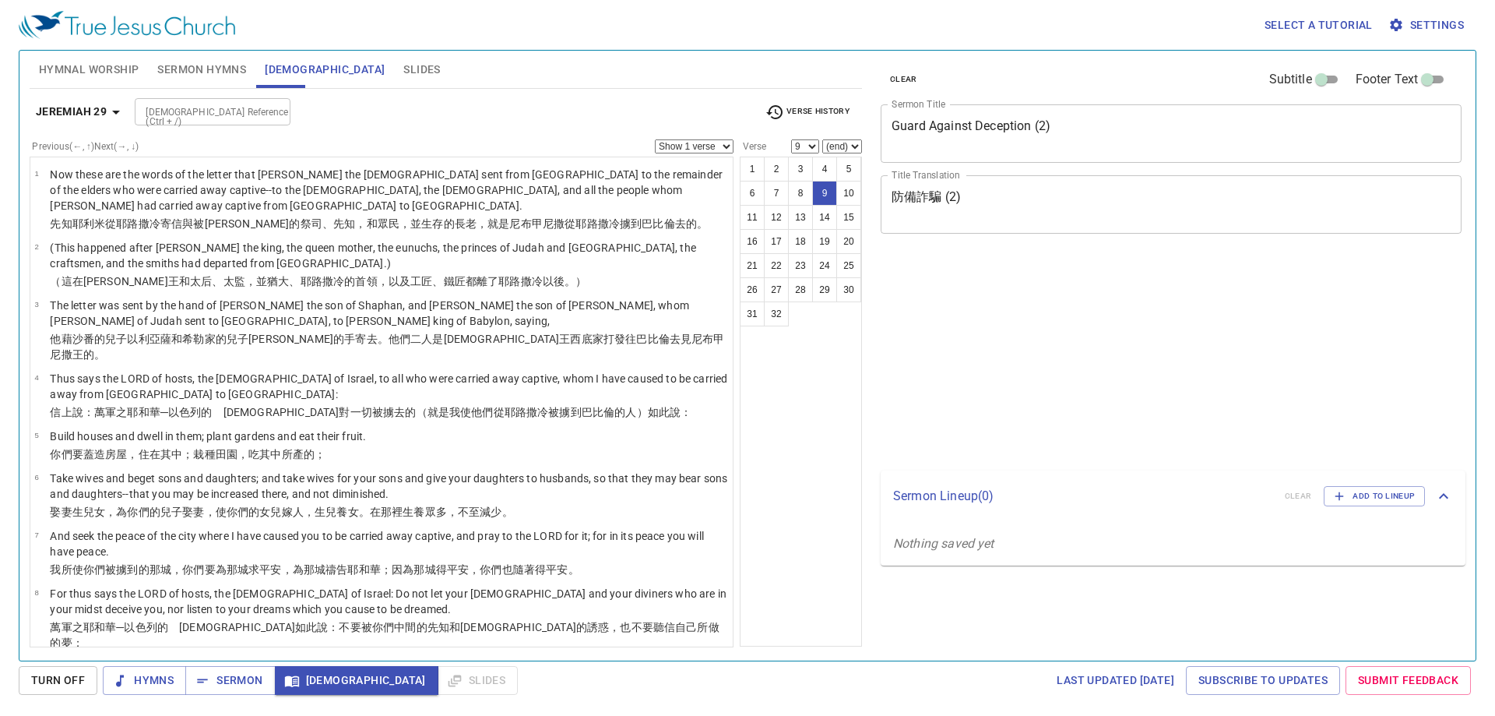
select select "9"
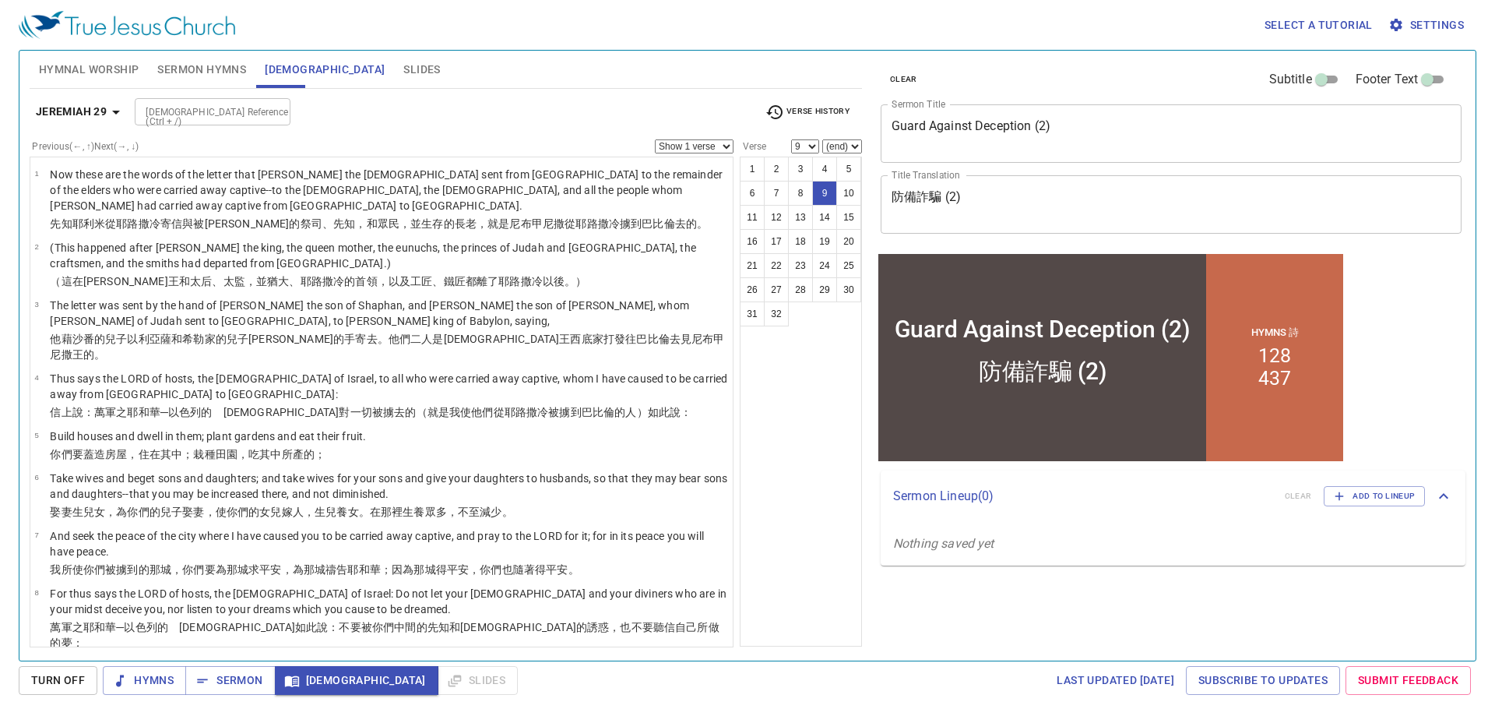
scroll to position [244, 0]
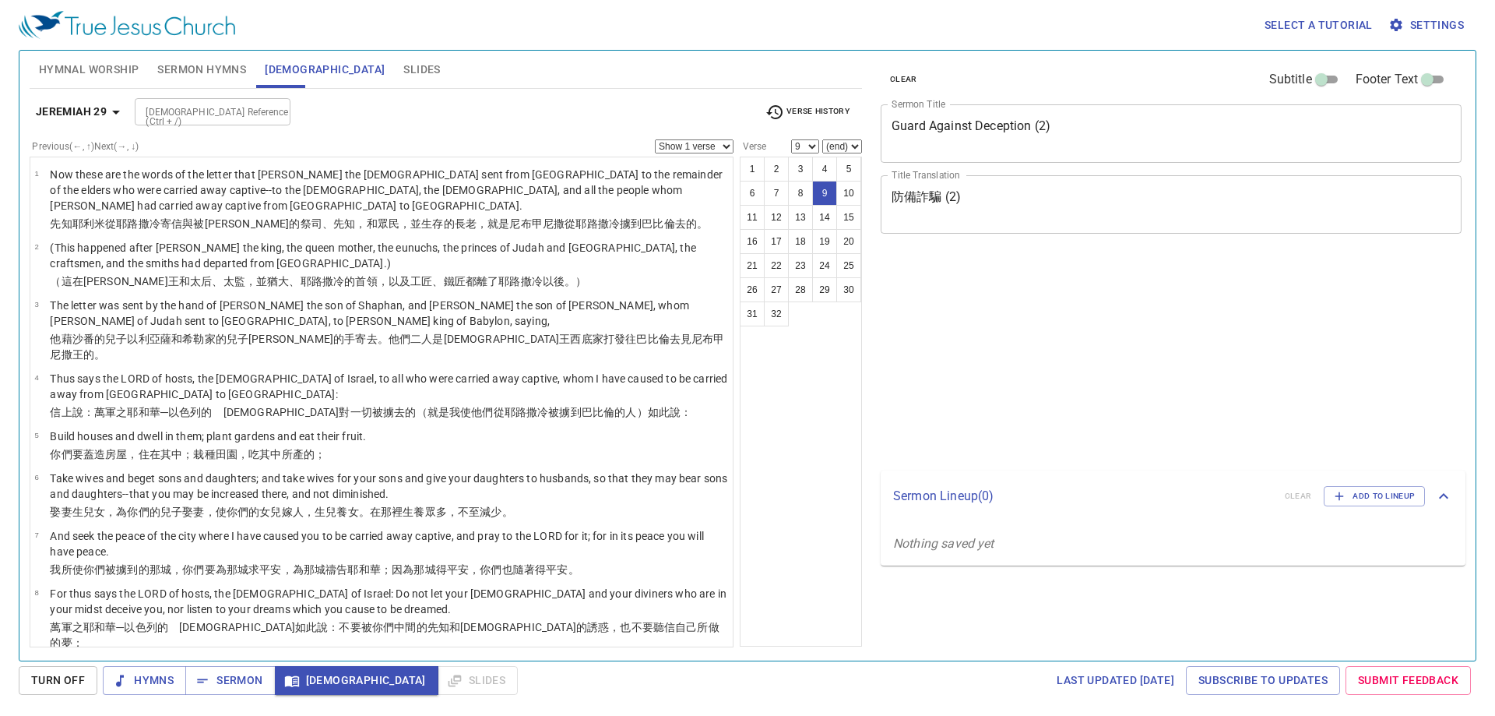
select select "9"
